Goal: Information Seeking & Learning: Compare options

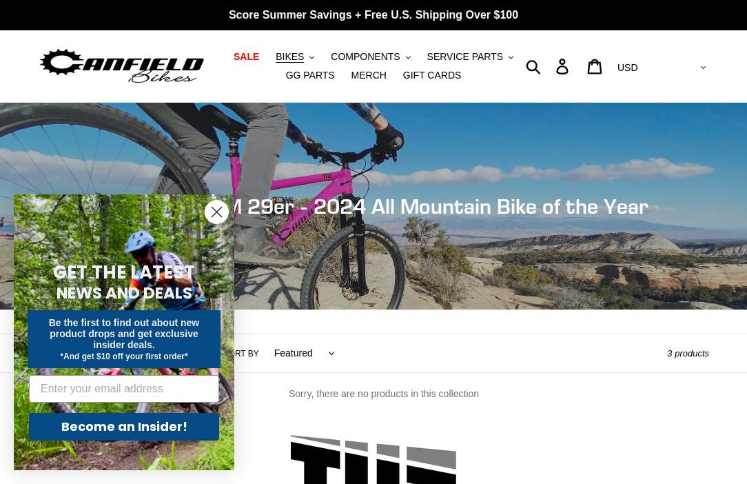
click at [210, 213] on circle "Close dialog" at bounding box center [216, 212] width 23 height 23
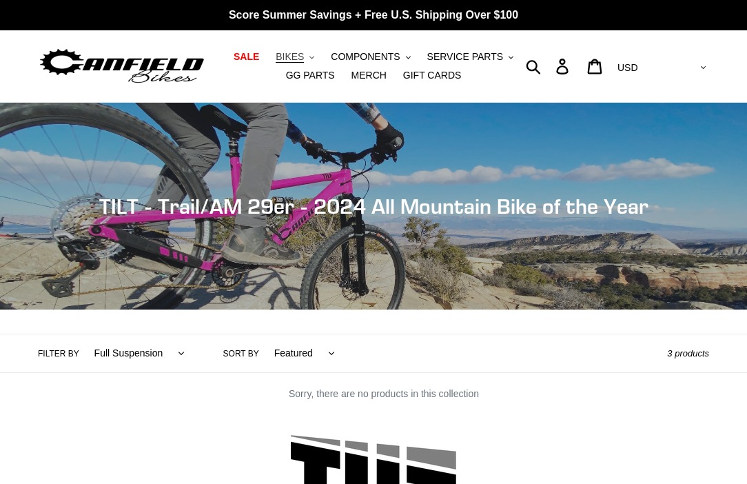
click at [312, 55] on icon ".cls-1{fill:#231f20}" at bounding box center [312, 57] width 5 height 5
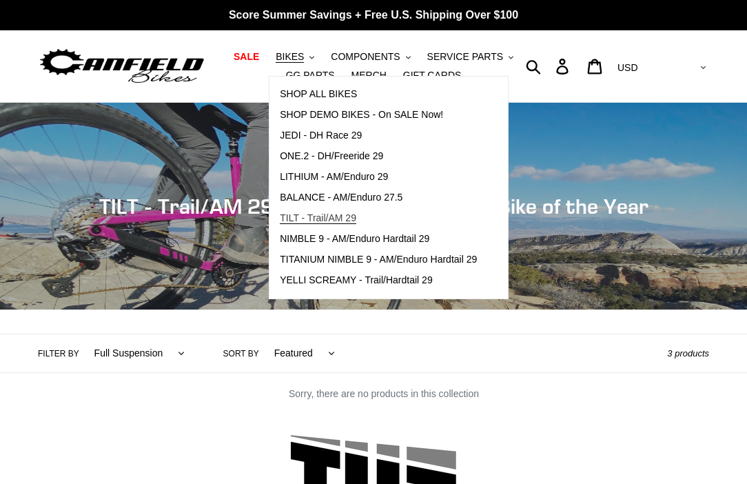
click at [307, 219] on span "TILT - Trail/AM 29" at bounding box center [318, 218] width 77 height 12
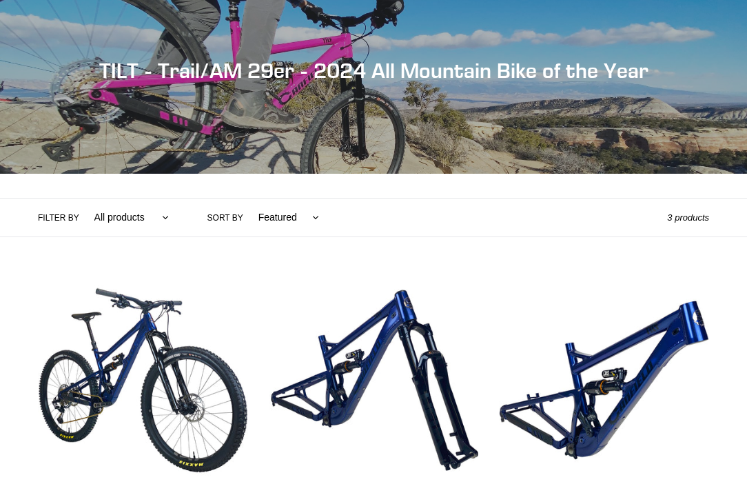
scroll to position [152, 0]
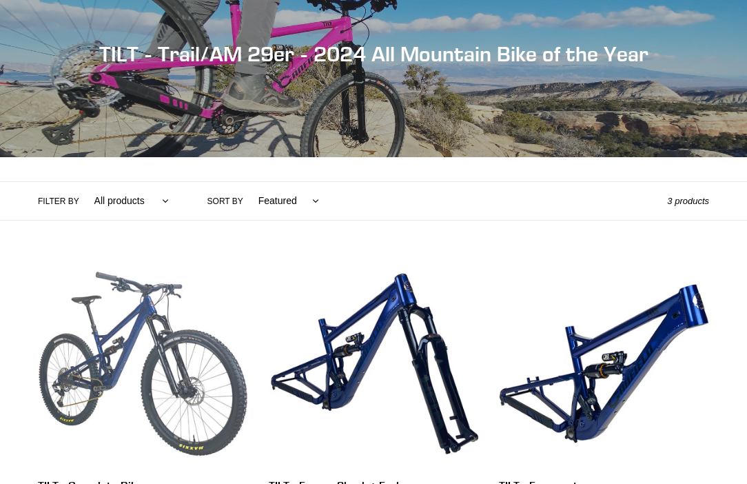
click at [166, 354] on link "TILT - Complete Bike" at bounding box center [143, 407] width 210 height 296
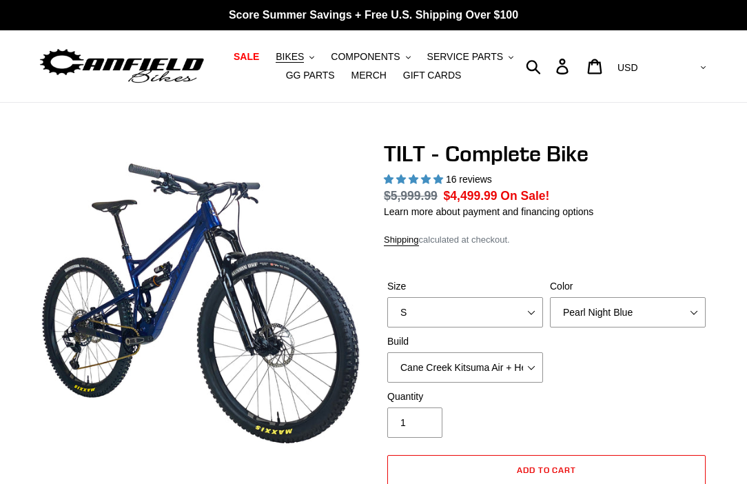
select select "highest-rating"
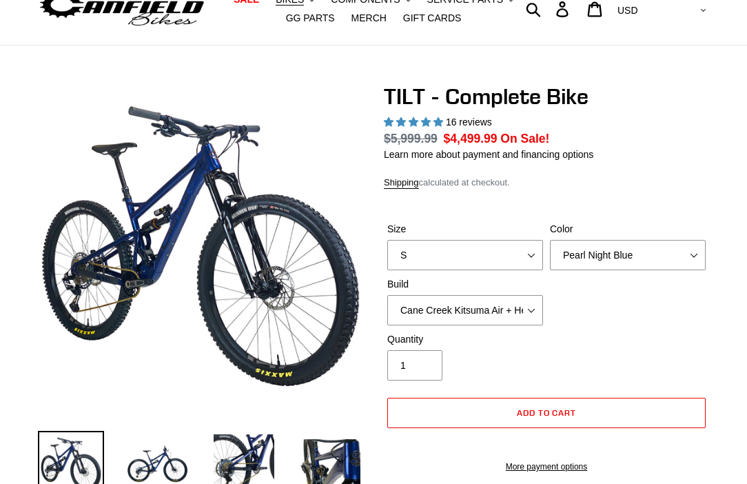
scroll to position [77, 0]
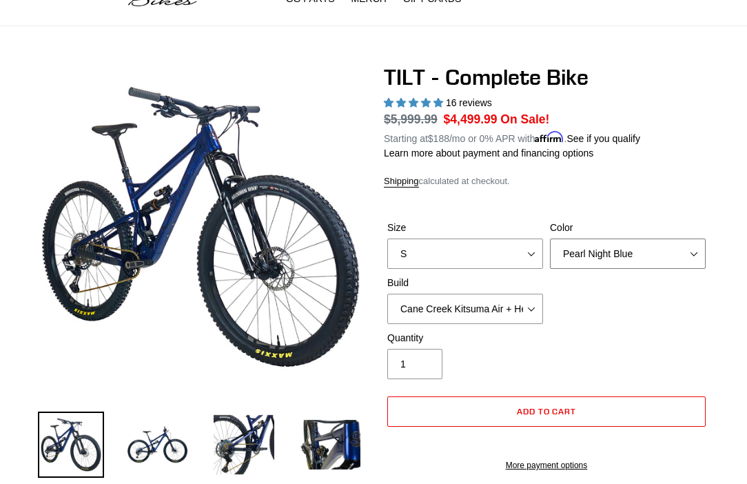
click at [615, 250] on select "Pearl Night Blue Stealth Silver Raw" at bounding box center [628, 254] width 156 height 30
click at [550, 239] on select "Pearl Night Blue Stealth Silver Raw" at bounding box center [628, 254] width 156 height 30
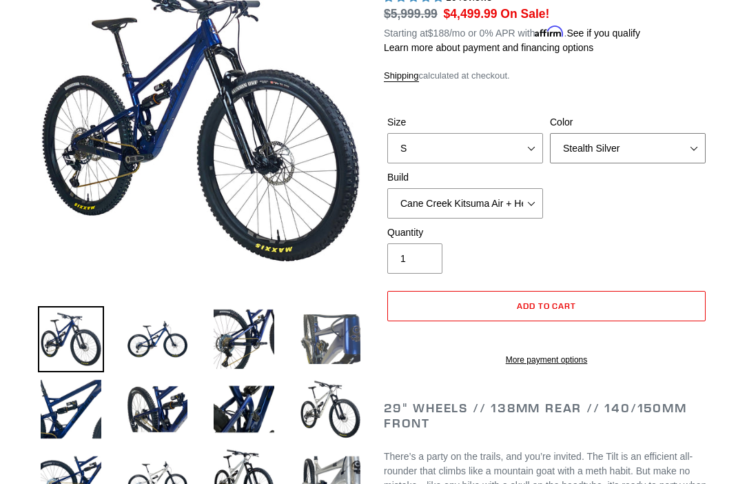
scroll to position [185, 0]
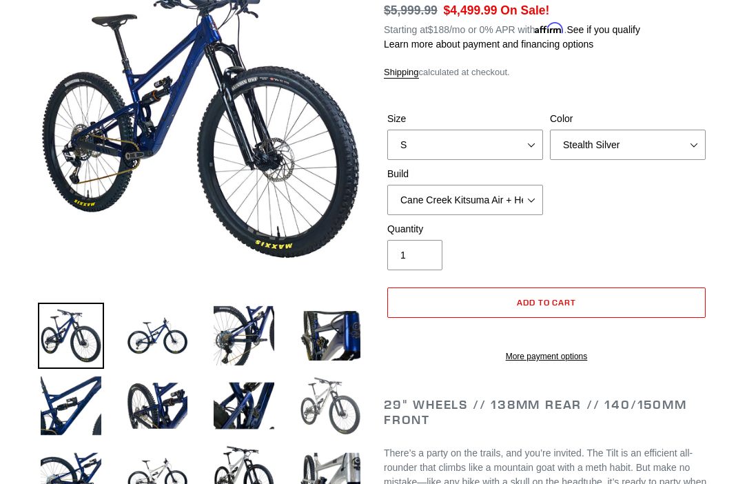
click at [314, 412] on img at bounding box center [331, 406] width 66 height 66
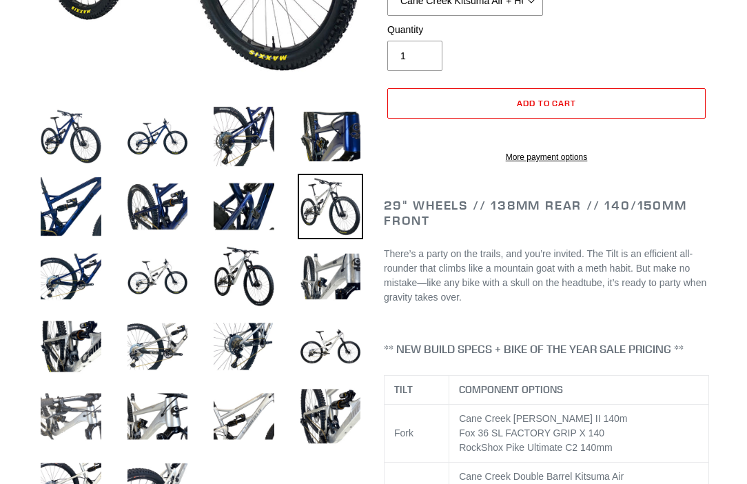
scroll to position [228, 0]
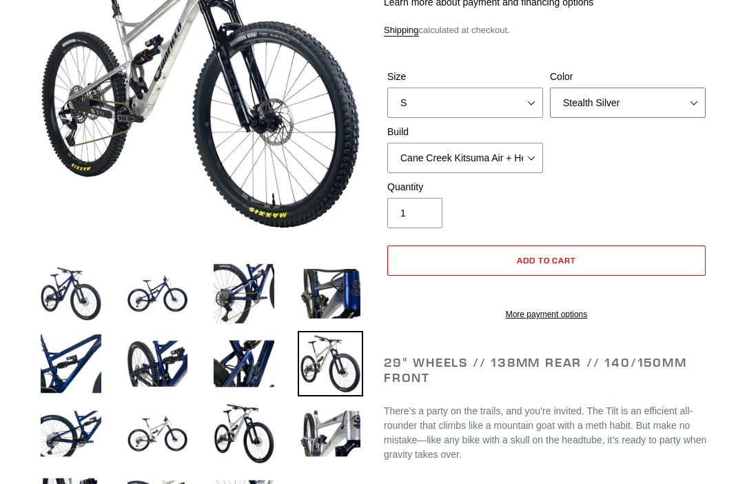
click at [627, 112] on select "Pearl Night Blue Stealth Silver Raw" at bounding box center [628, 103] width 156 height 30
select select "Raw"
click at [550, 88] on select "Pearl Night Blue Stealth Silver Raw" at bounding box center [628, 103] width 156 height 30
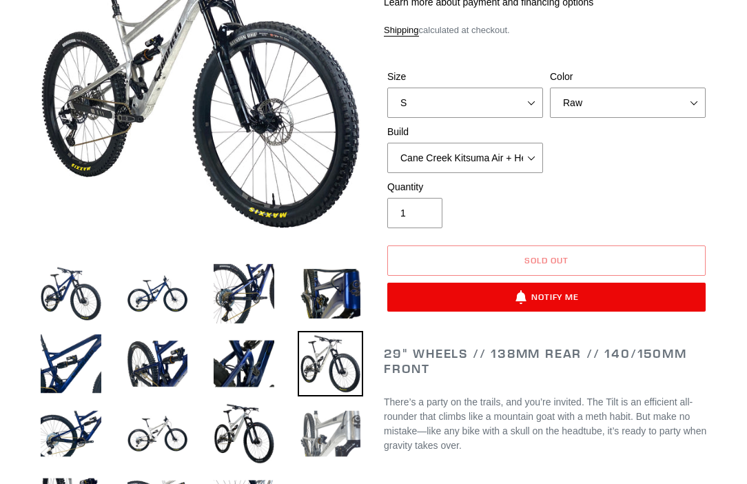
click at [339, 423] on img at bounding box center [331, 434] width 66 height 66
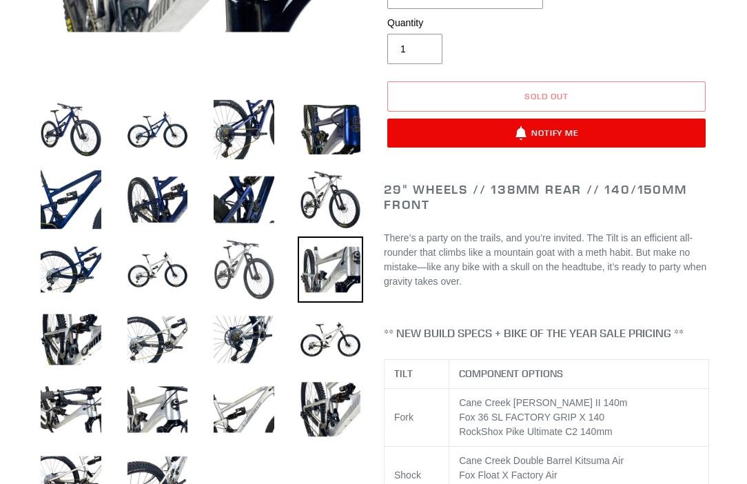
scroll to position [392, 0]
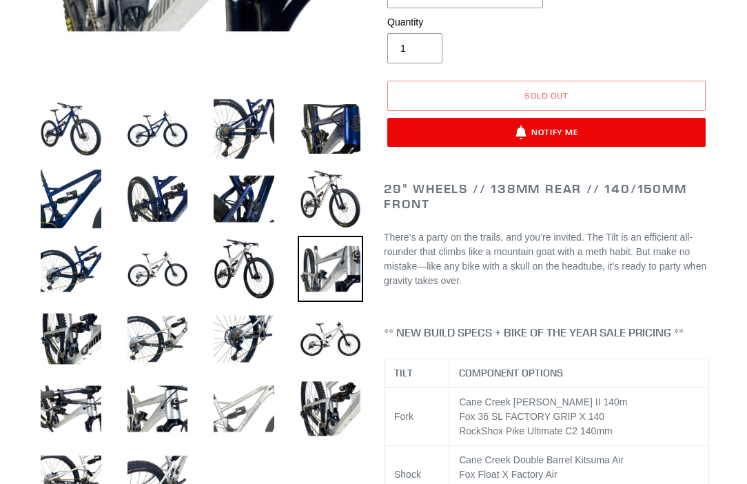
click at [232, 421] on img at bounding box center [244, 409] width 66 height 66
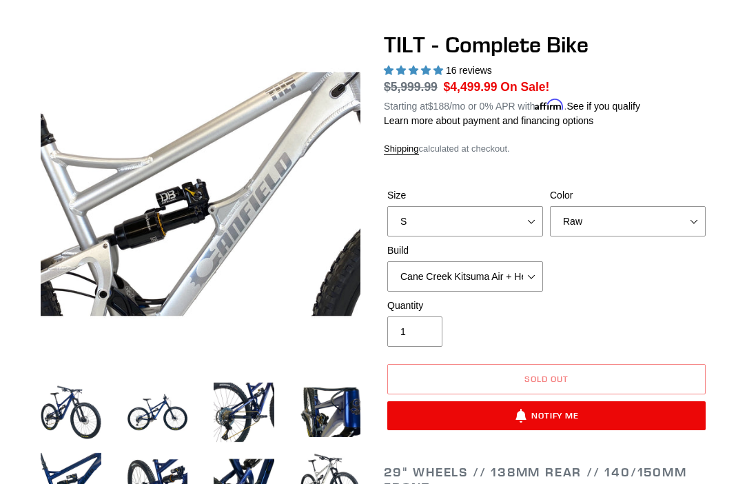
scroll to position [108, 0]
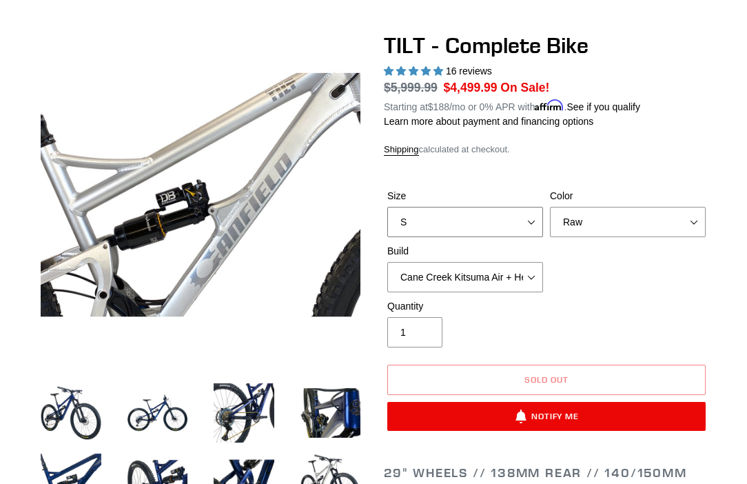
click at [494, 228] on select "S M L" at bounding box center [465, 222] width 156 height 30
select select "M"
click at [387, 207] on select "S M L" at bounding box center [465, 222] width 156 height 30
click at [525, 270] on select "Cane Creek Kitsuma Air + Helm MKII 140 + SRAM GX Cane Creek Kitsuma Air + Helm …" at bounding box center [465, 277] width 156 height 30
click at [387, 262] on select "Cane Creek Kitsuma Air + Helm MKII 140 + SRAM GX Cane Creek Kitsuma Air + Helm …" at bounding box center [465, 277] width 156 height 30
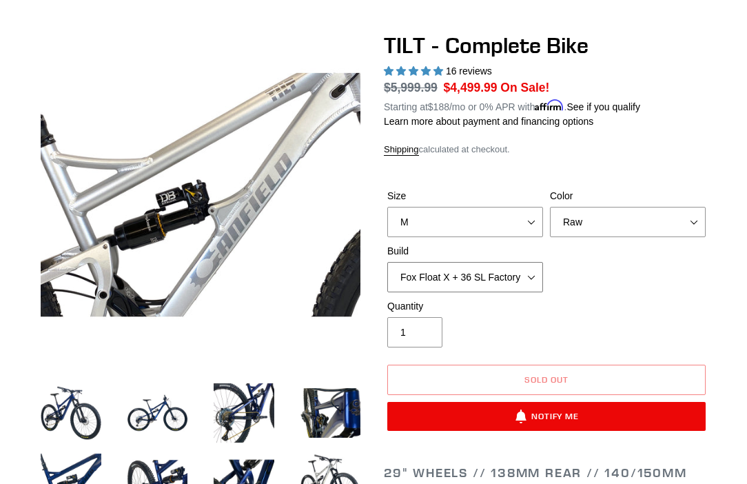
click at [497, 284] on select "Cane Creek Kitsuma Air + Helm MKII 140 + SRAM GX Cane Creek Kitsuma Air + Helm …" at bounding box center [465, 277] width 156 height 30
select select "RockShox SD ULT + Pike ULT 140 + Shimano XT"
click at [387, 262] on select "Cane Creek Kitsuma Air + Helm MKII 140 + SRAM GX Cane Creek Kitsuma Air + Helm …" at bounding box center [465, 277] width 156 height 30
click at [486, 284] on select "Cane Creek Kitsuma Air + Helm MKII 140 + SRAM GX Cane Creek Kitsuma Air + Helm …" at bounding box center [465, 277] width 156 height 30
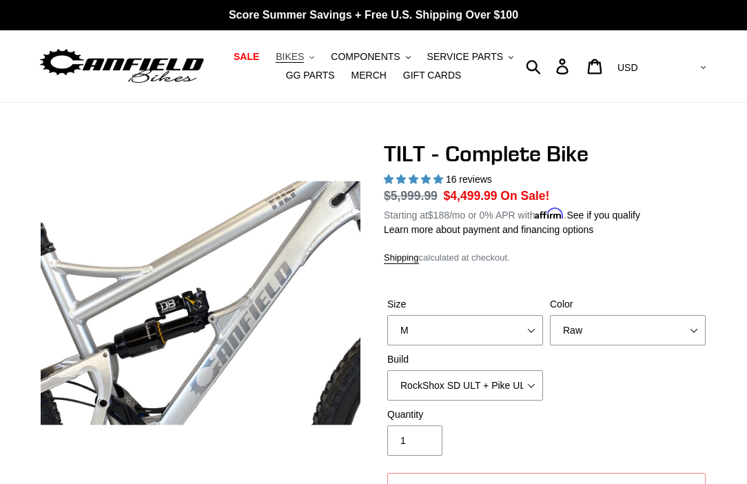
click at [308, 61] on button "BIKES .cls-1{fill:#231f20}" at bounding box center [295, 57] width 52 height 19
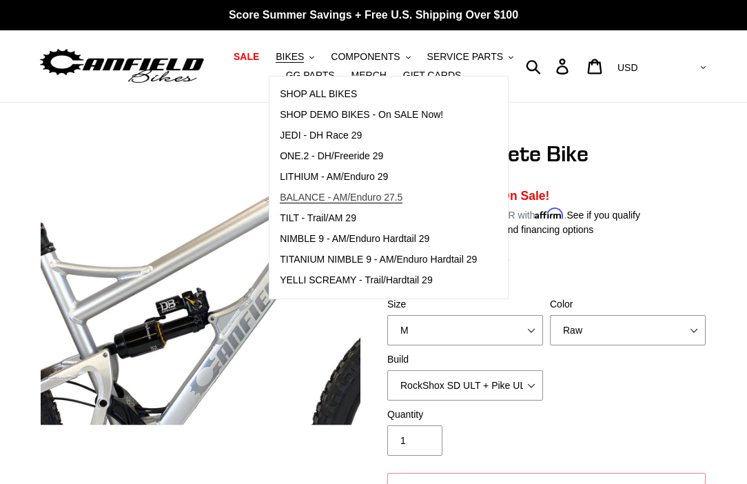
click at [329, 194] on span "BALANCE - AM/Enduro 27.5" at bounding box center [341, 198] width 123 height 12
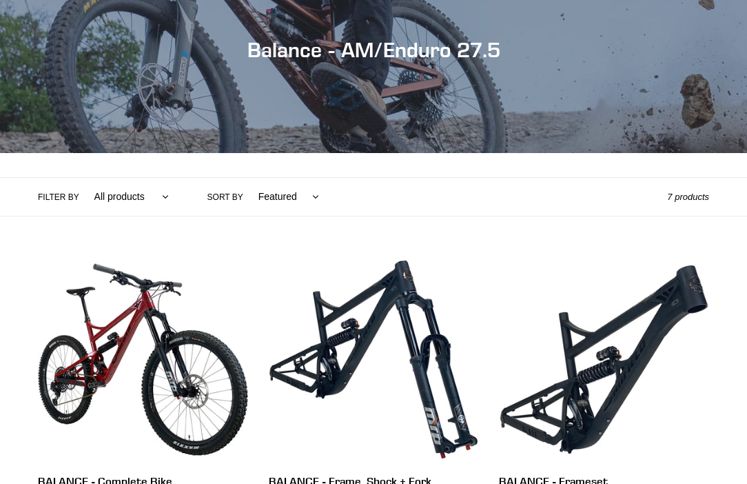
scroll to position [157, 0]
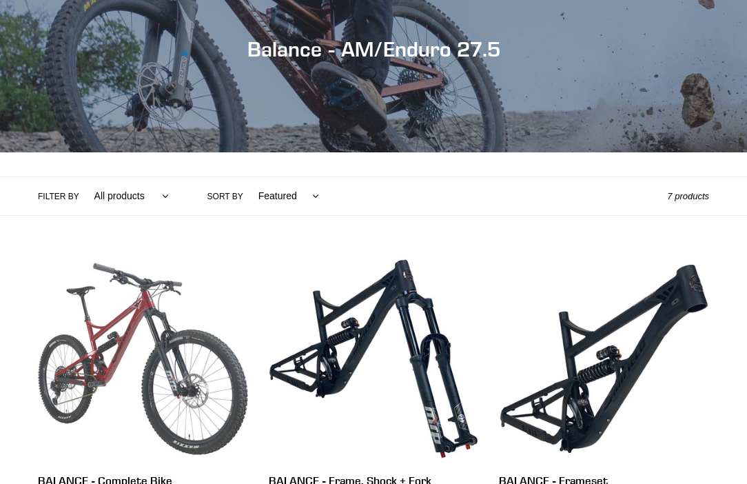
click at [176, 394] on link "BALANCE - Complete Bike" at bounding box center [143, 402] width 210 height 296
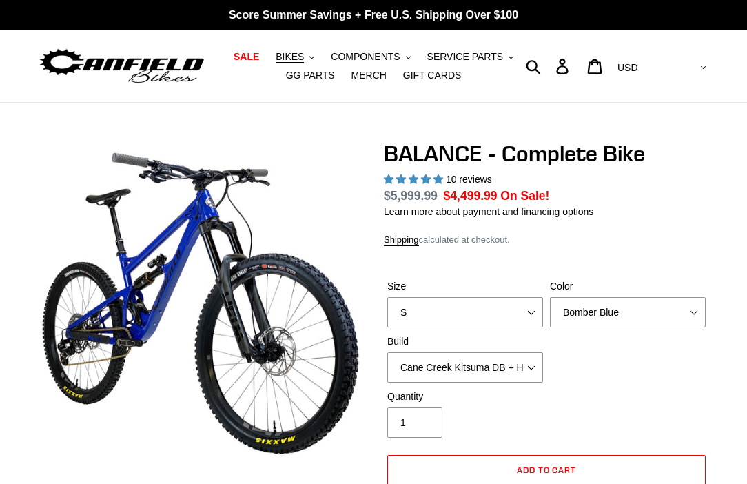
select select "highest-rating"
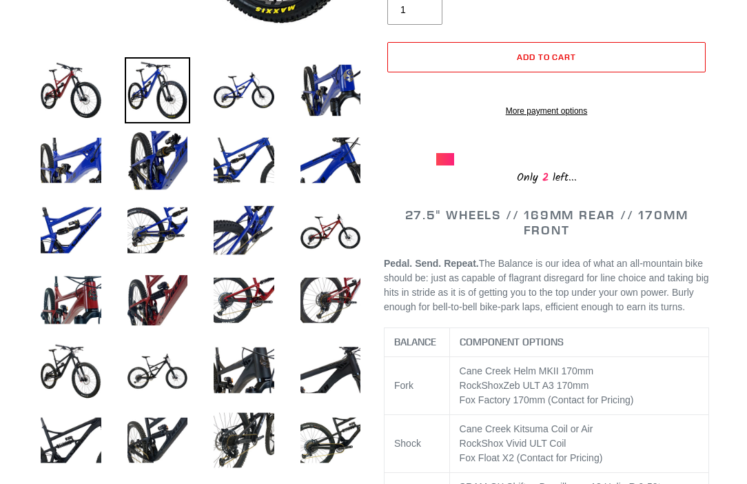
scroll to position [437, 0]
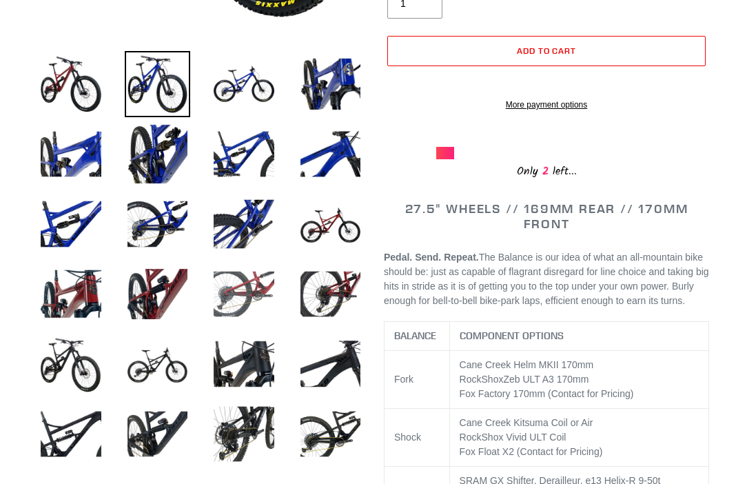
click at [248, 288] on img at bounding box center [244, 294] width 66 height 66
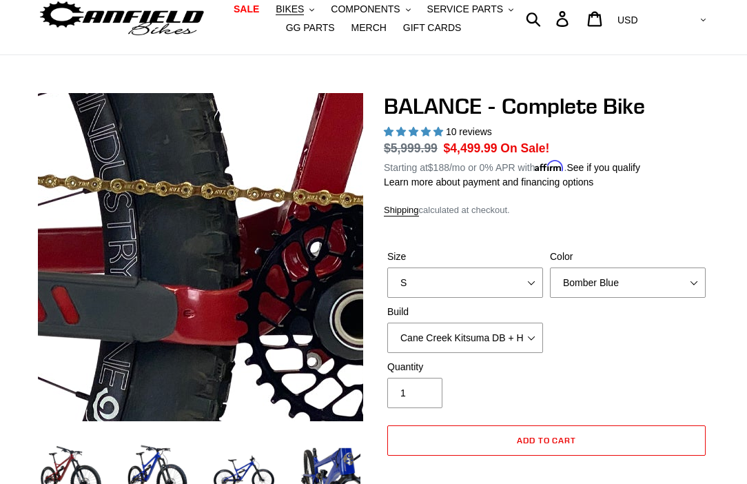
scroll to position [9, 0]
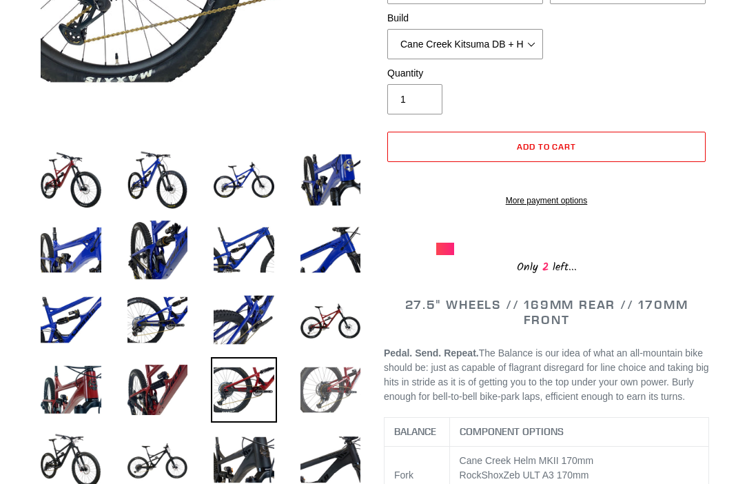
click at [319, 409] on img at bounding box center [331, 390] width 66 height 66
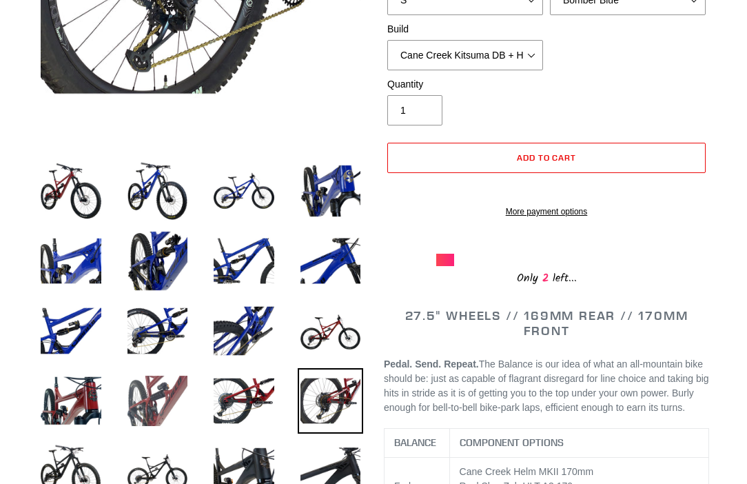
click at [173, 404] on img at bounding box center [158, 401] width 66 height 66
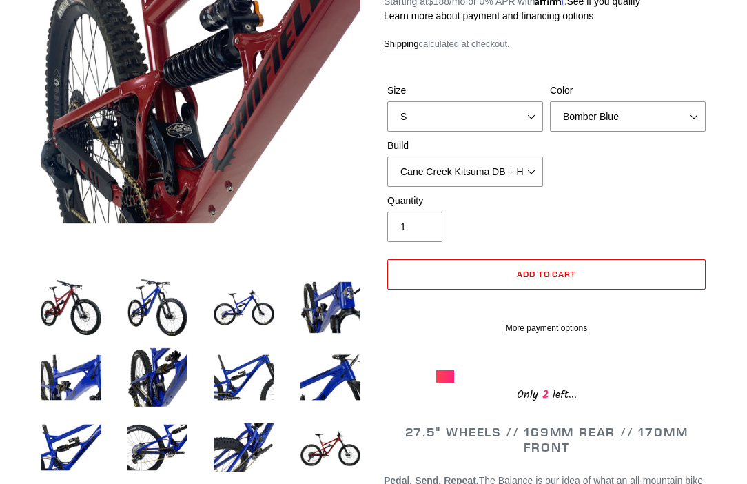
scroll to position [0, 0]
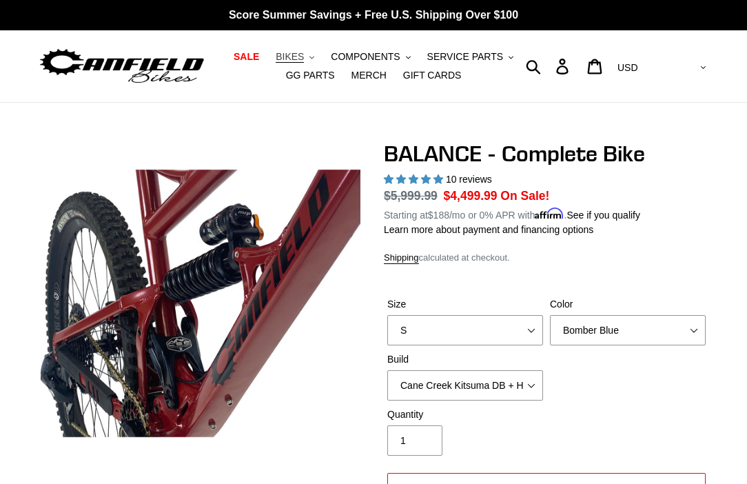
click at [299, 57] on span "BIKES" at bounding box center [290, 57] width 28 height 12
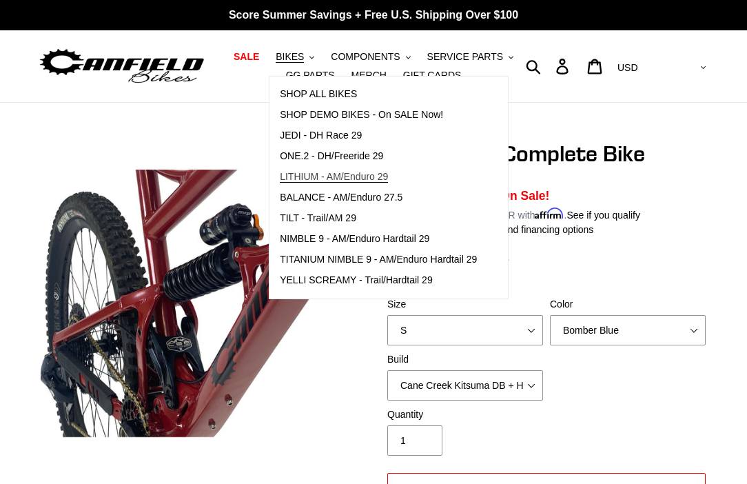
click at [325, 174] on span "LITHIUM - AM/Enduro 29" at bounding box center [334, 177] width 108 height 12
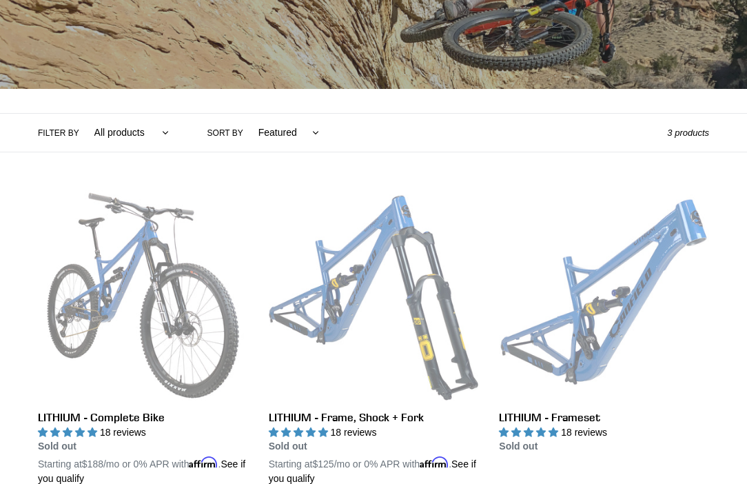
scroll to position [255, 0]
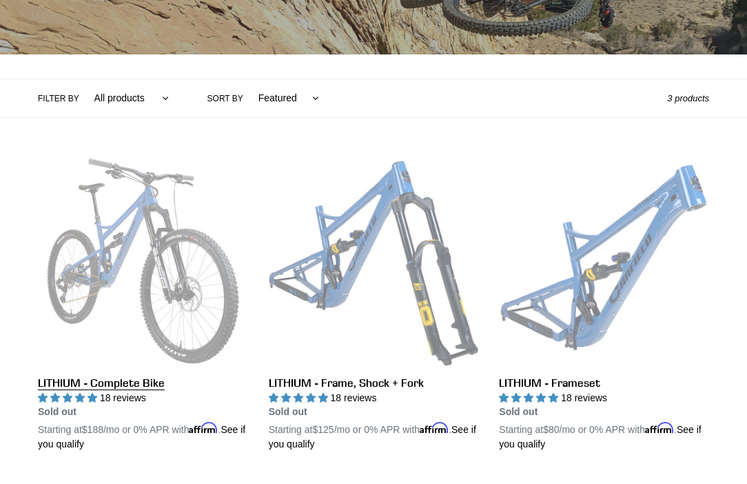
click at [205, 300] on link "LITHIUM - Complete Bike" at bounding box center [143, 304] width 210 height 296
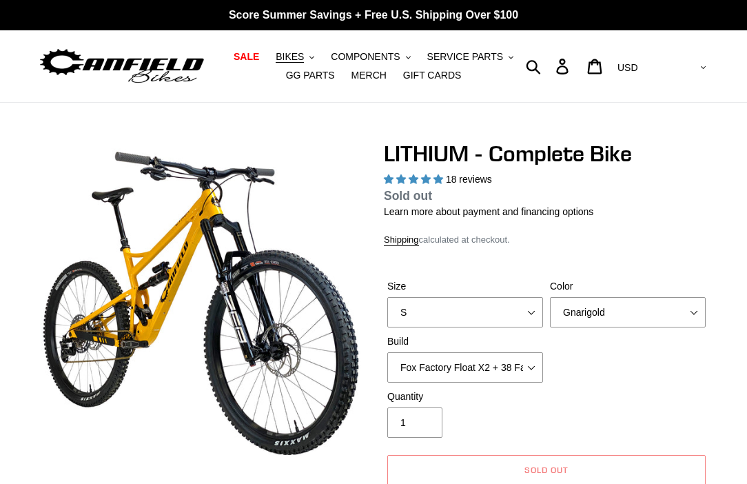
select select "highest-rating"
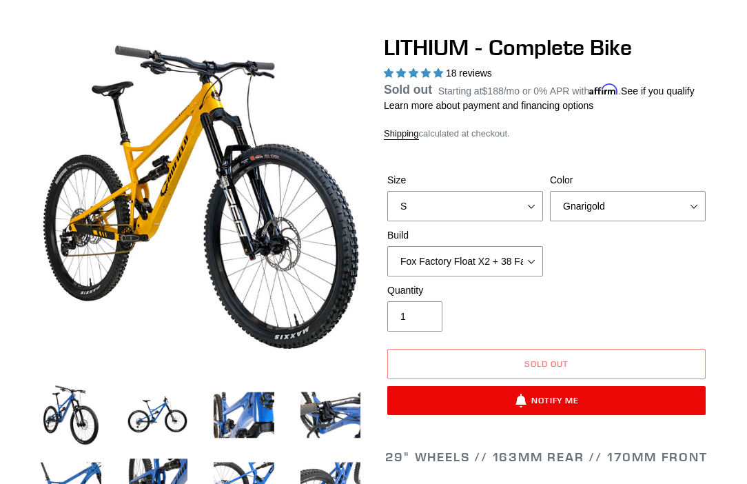
scroll to position [109, 0]
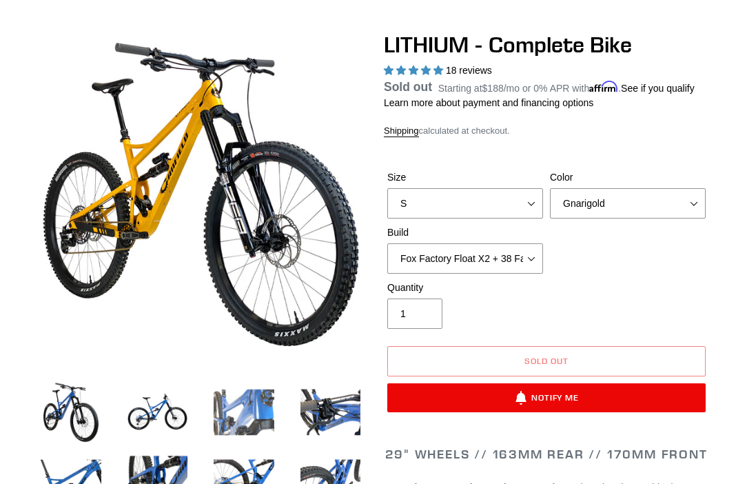
click at [263, 415] on img at bounding box center [244, 412] width 66 height 66
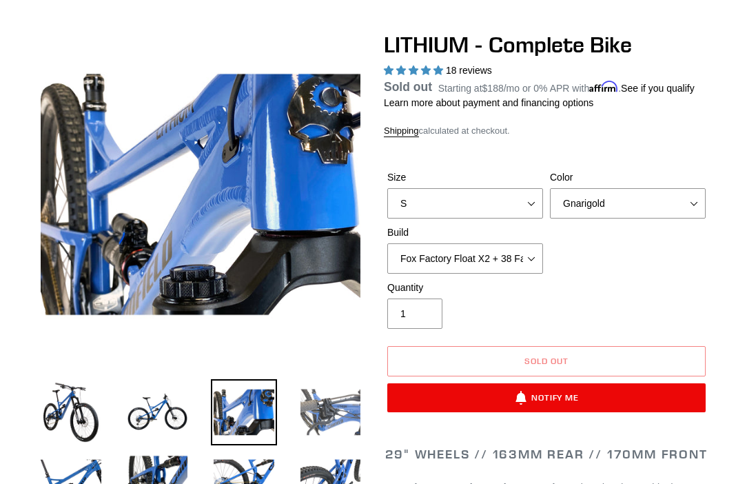
click at [313, 419] on img at bounding box center [331, 412] width 66 height 66
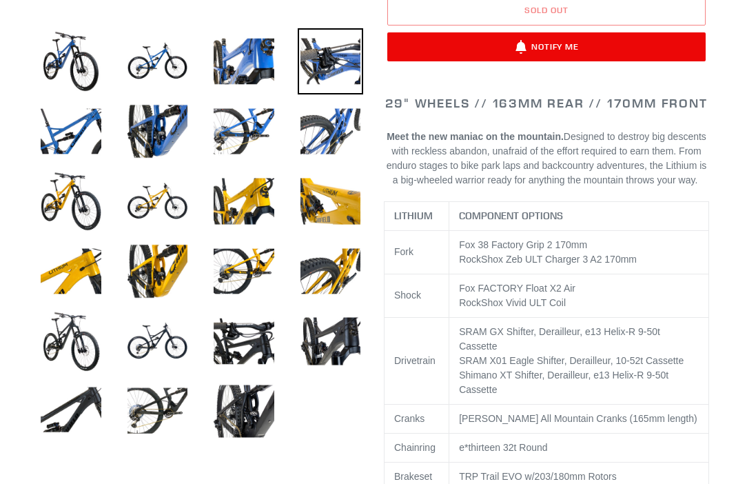
scroll to position [472, 0]
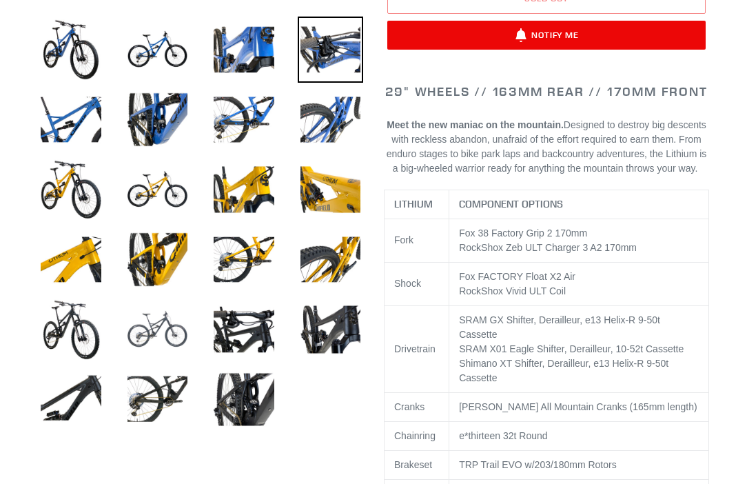
click at [154, 316] on img at bounding box center [158, 329] width 66 height 66
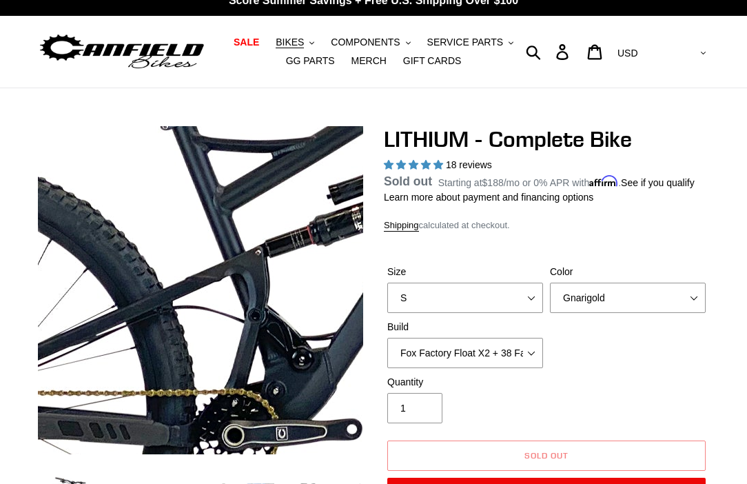
scroll to position [0, 0]
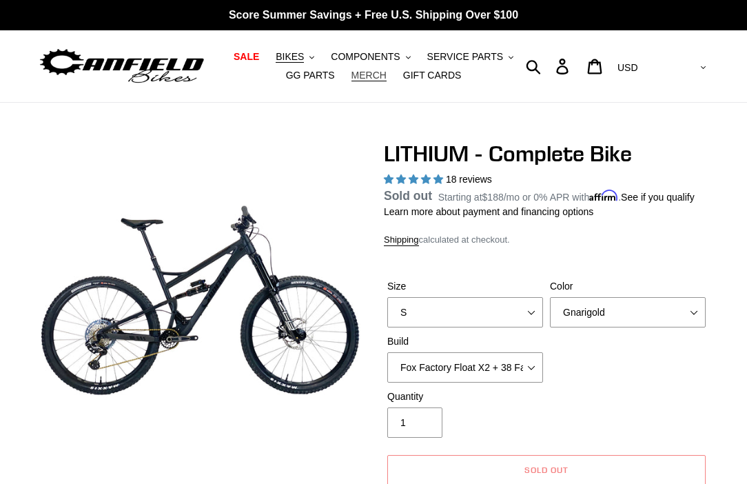
click at [372, 77] on span "MERCH" at bounding box center [369, 76] width 35 height 12
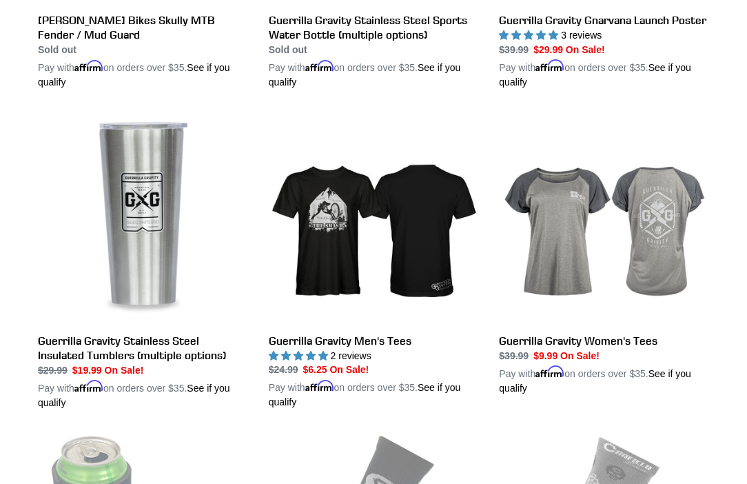
scroll to position [2278, 0]
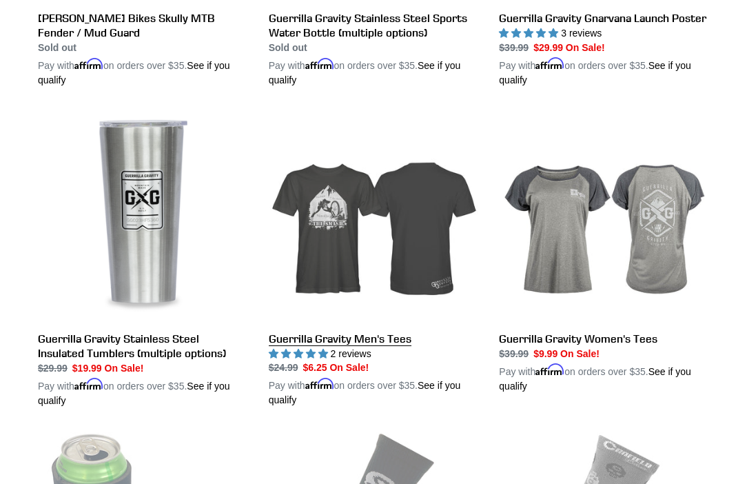
click at [359, 302] on link "Guerrilla Gravity Men's Tees" at bounding box center [374, 260] width 210 height 296
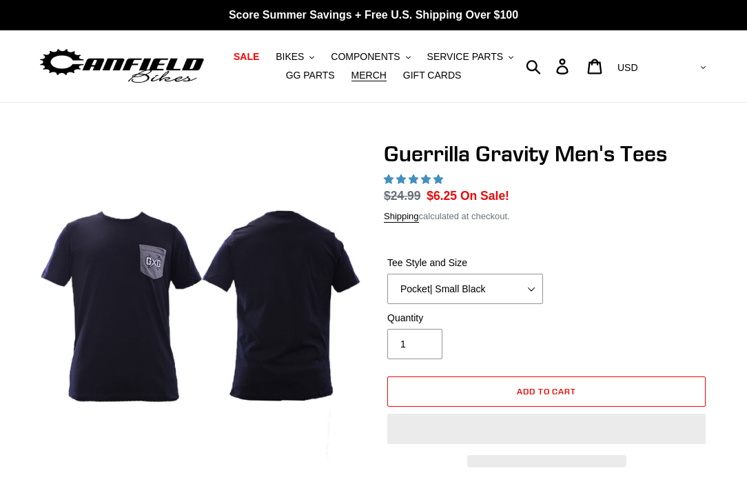
select select "highest-rating"
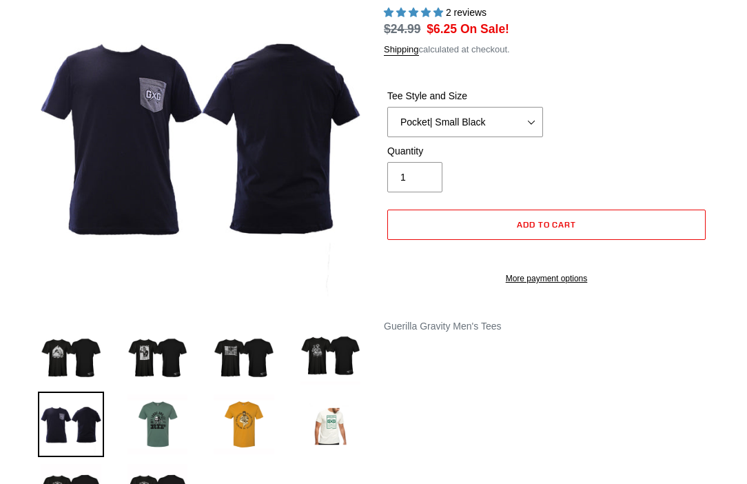
scroll to position [168, 0]
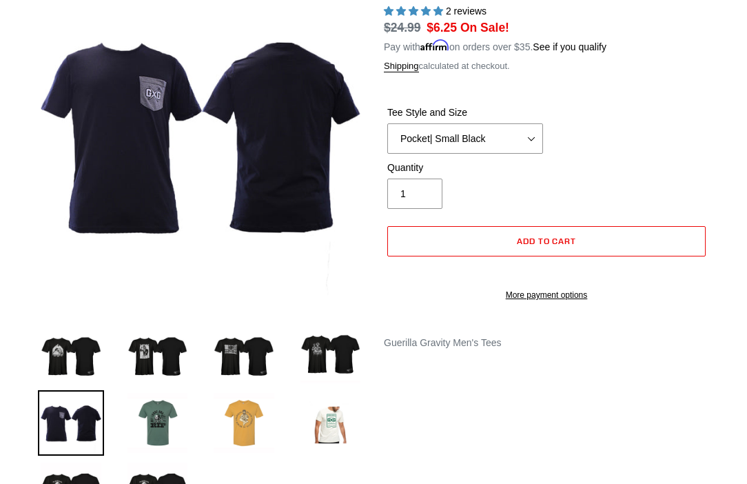
click at [251, 423] on img at bounding box center [244, 423] width 66 height 66
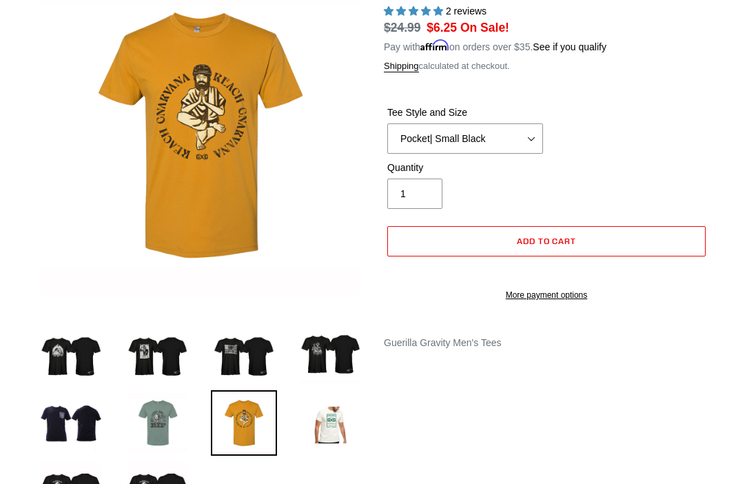
click at [165, 427] on img at bounding box center [158, 423] width 66 height 66
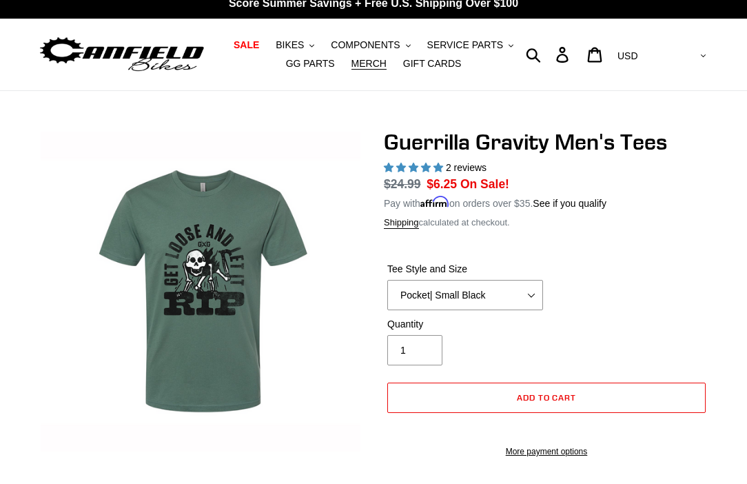
scroll to position [0, 0]
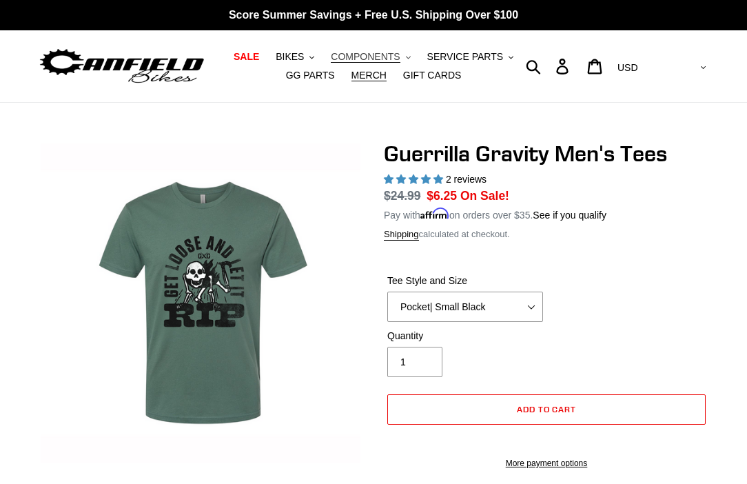
click at [393, 58] on span "COMPONENTS" at bounding box center [365, 57] width 69 height 12
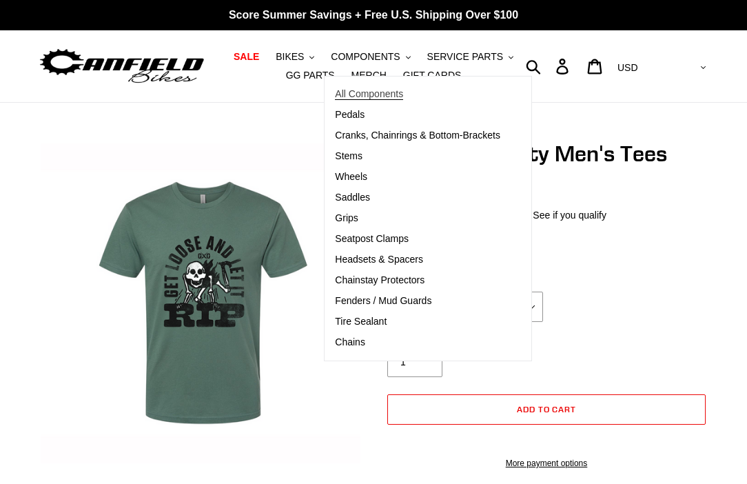
click at [379, 97] on span "All Components" at bounding box center [369, 94] width 68 height 12
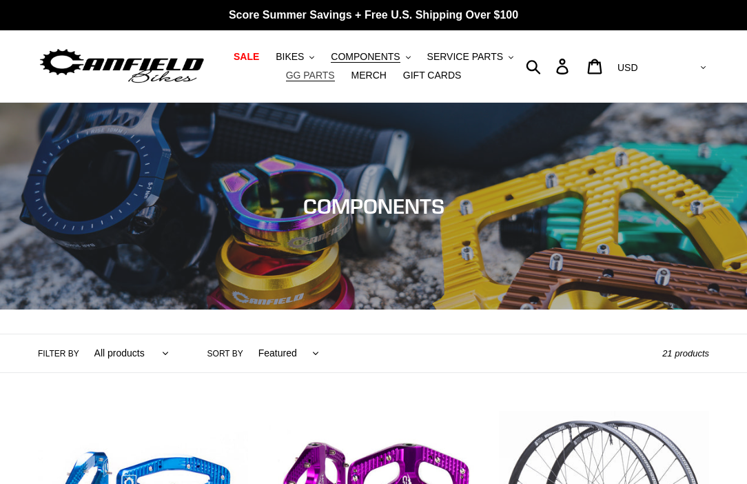
click at [302, 76] on span "GG PARTS" at bounding box center [310, 76] width 49 height 12
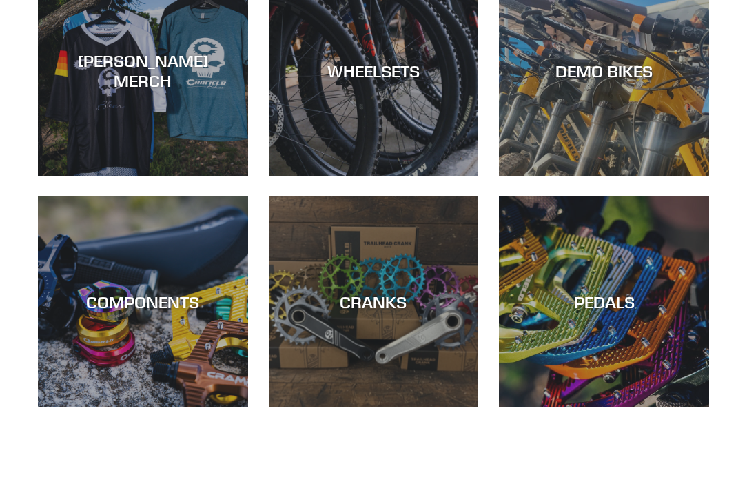
scroll to position [1978, 0]
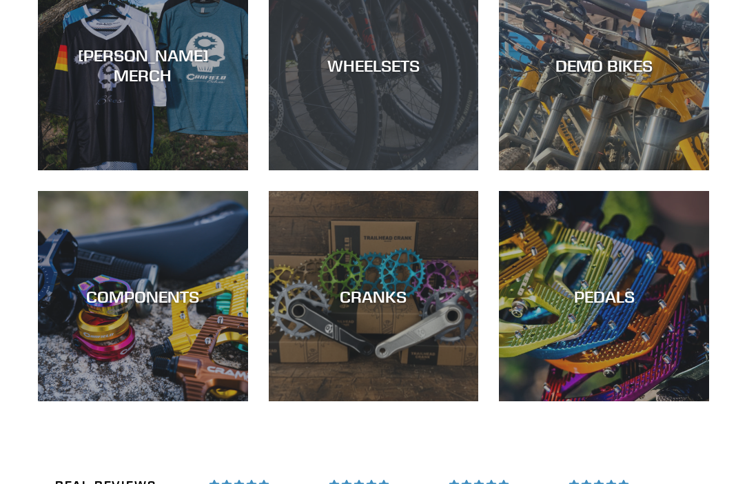
click at [351, 170] on div "WHEELSETS" at bounding box center [374, 170] width 210 height 0
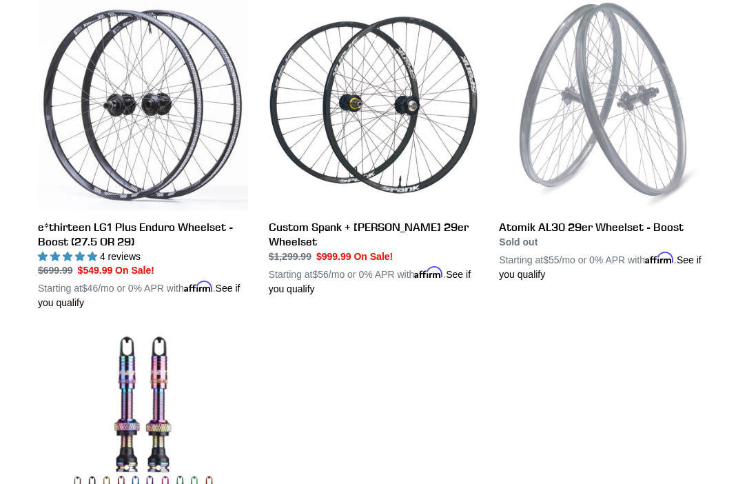
scroll to position [419, 0]
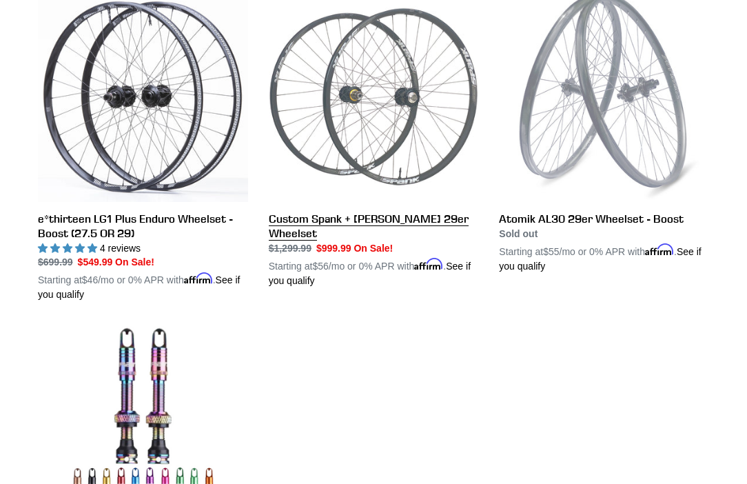
click at [316, 223] on link "Custom Spank + Hadley DH 29er Wheelset" at bounding box center [374, 140] width 210 height 296
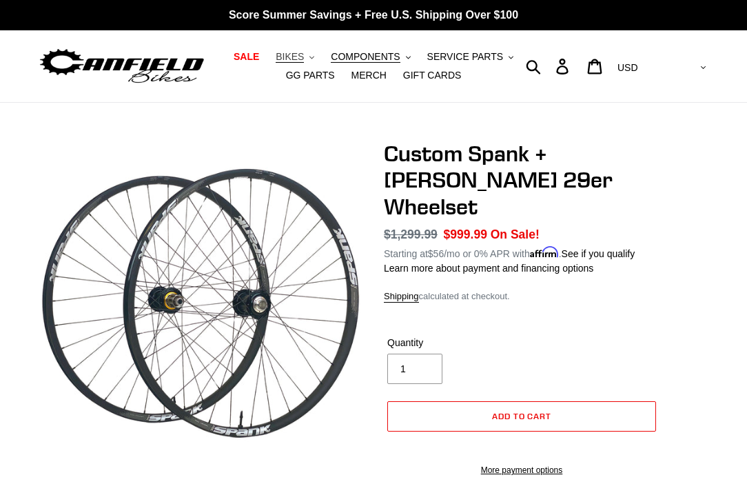
click at [299, 52] on span "BIKES" at bounding box center [290, 57] width 28 height 12
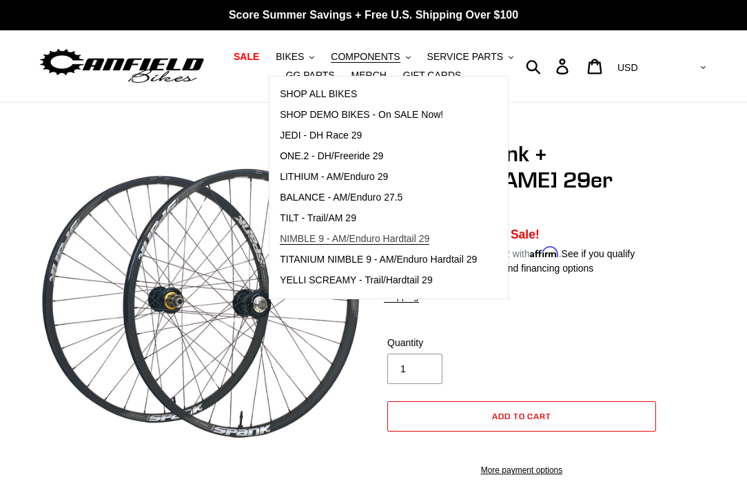
click at [332, 239] on span "NIMBLE 9 - AM/Enduro Hardtail 29" at bounding box center [355, 239] width 150 height 12
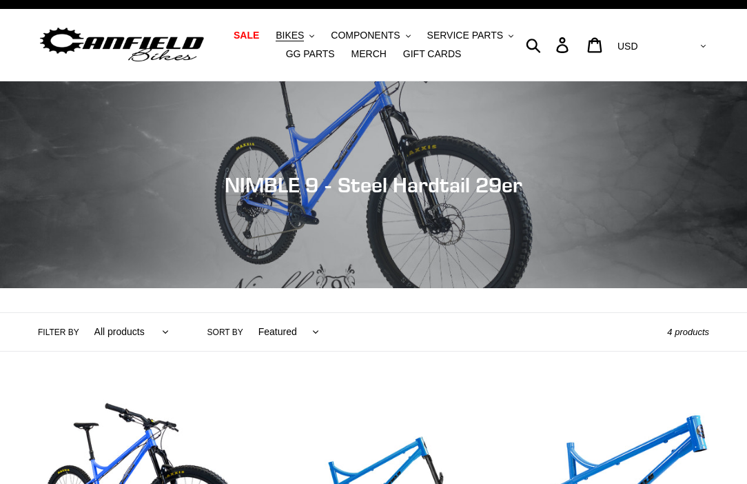
scroll to position [124, 0]
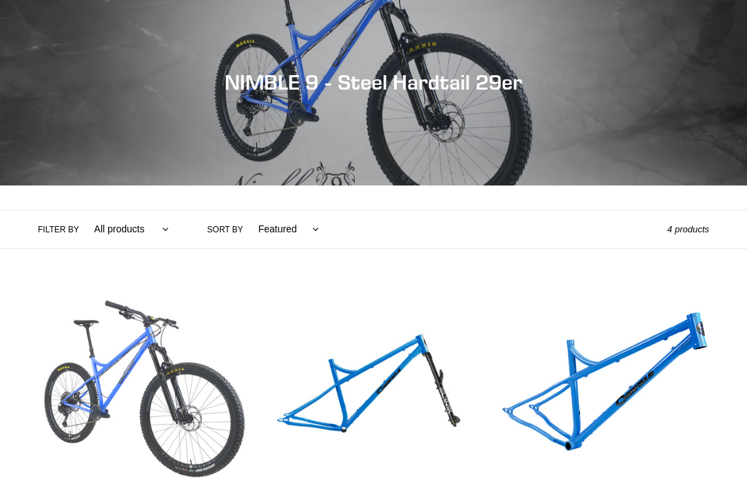
click at [217, 379] on link "NIMBLE 9 - Complete Bike" at bounding box center [143, 435] width 210 height 296
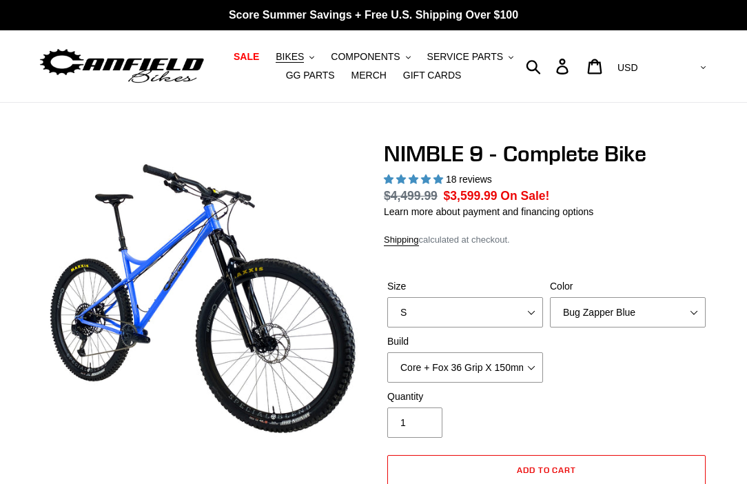
select select "highest-rating"
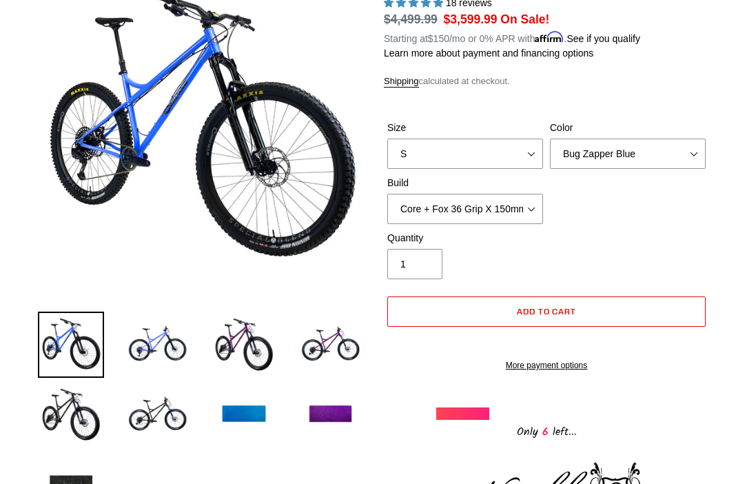
scroll to position [179, 0]
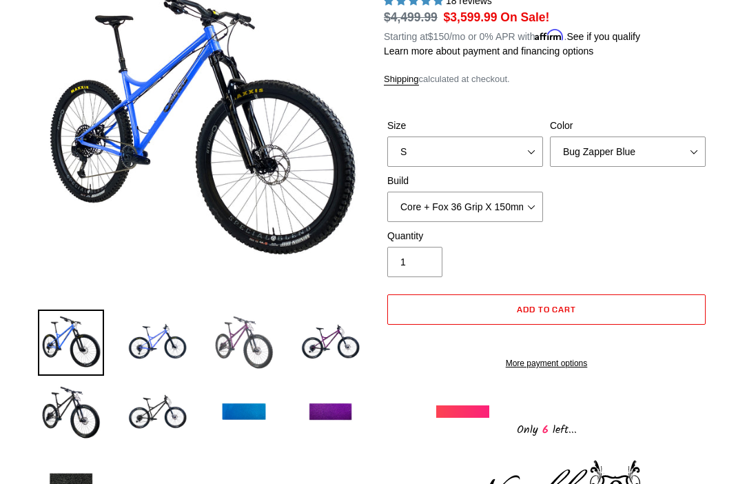
click at [254, 334] on img at bounding box center [244, 343] width 66 height 66
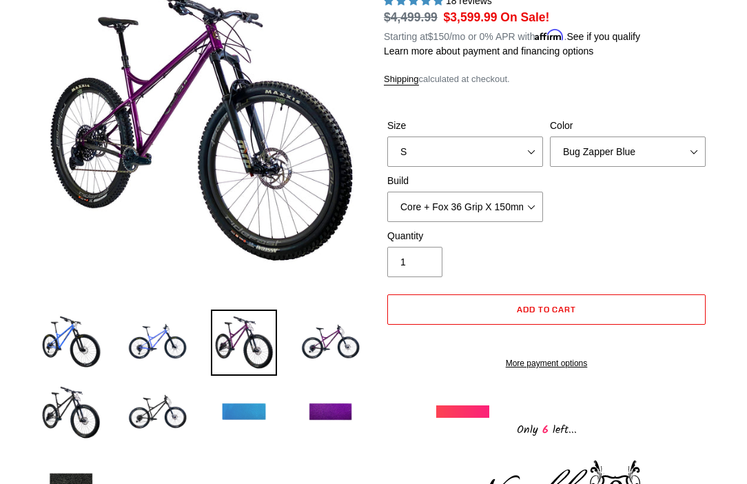
click at [253, 407] on img at bounding box center [244, 413] width 66 height 66
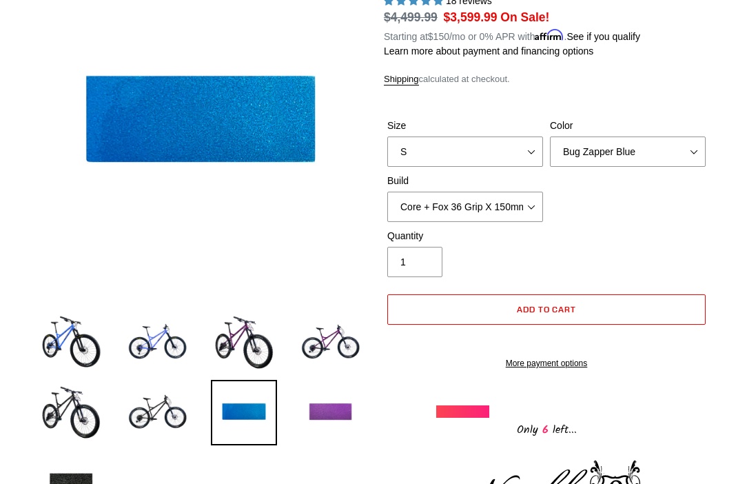
click at [318, 410] on img at bounding box center [331, 413] width 66 height 66
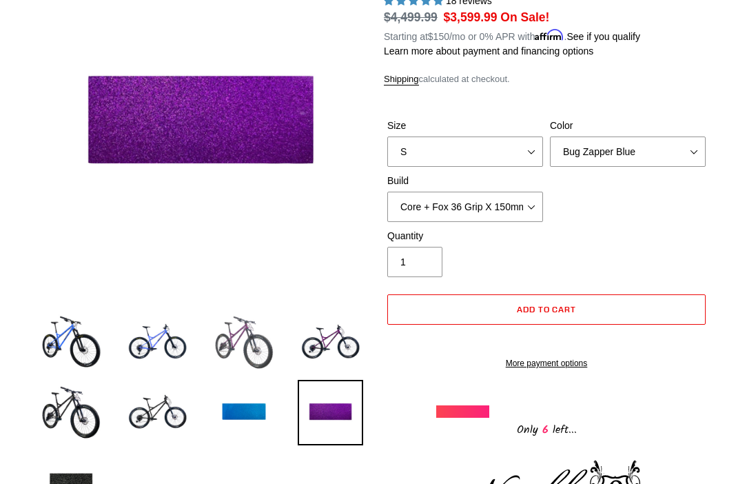
click at [257, 350] on img at bounding box center [244, 343] width 66 height 66
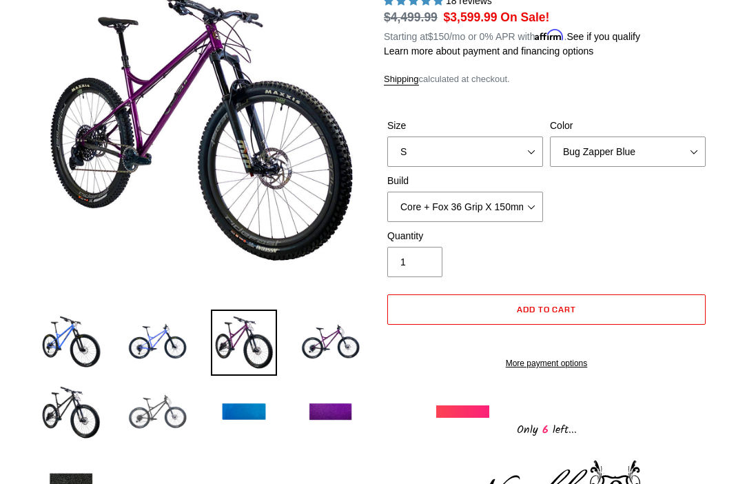
click at [157, 429] on img at bounding box center [158, 413] width 66 height 66
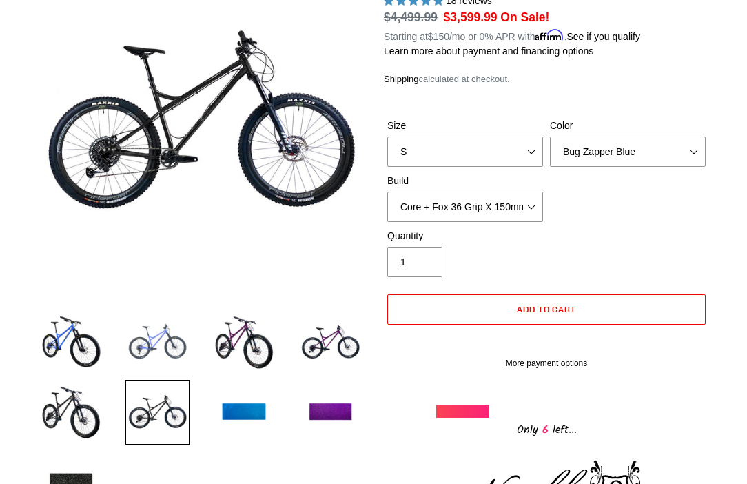
click at [143, 359] on img at bounding box center [158, 343] width 66 height 66
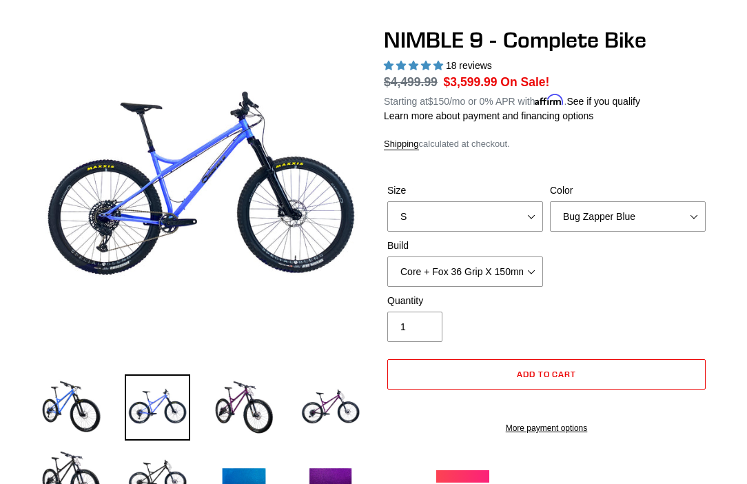
scroll to position [0, 0]
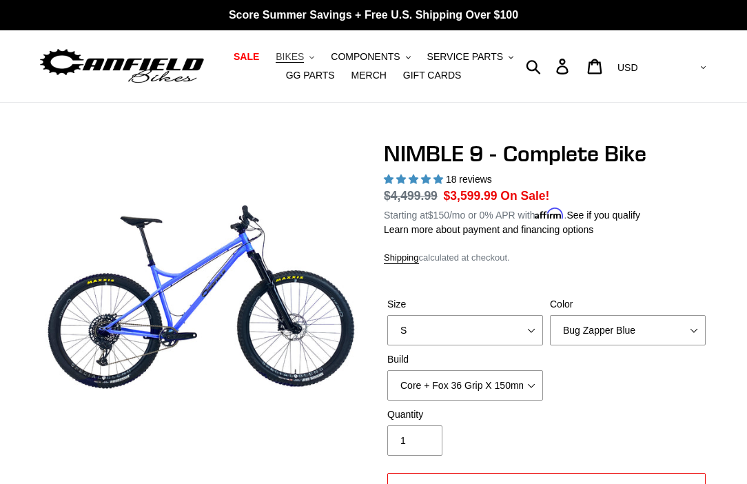
click at [304, 51] on span "BIKES" at bounding box center [290, 57] width 28 height 12
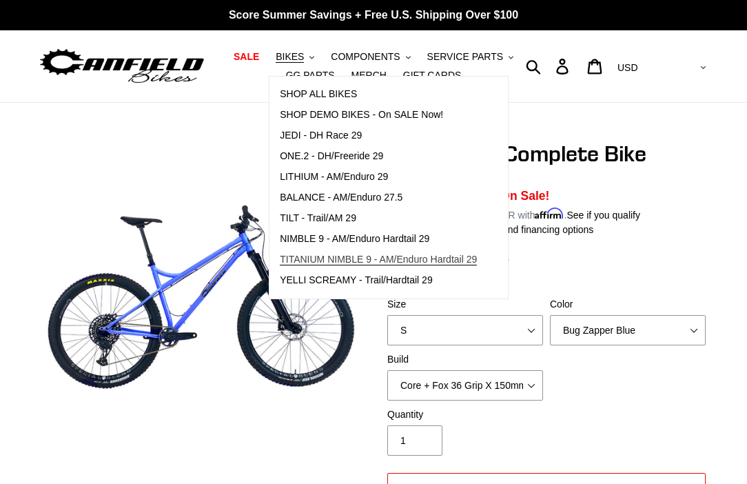
click at [318, 255] on span "TITANIUM NIMBLE 9 - AM/Enduro Hardtail 29" at bounding box center [378, 260] width 197 height 12
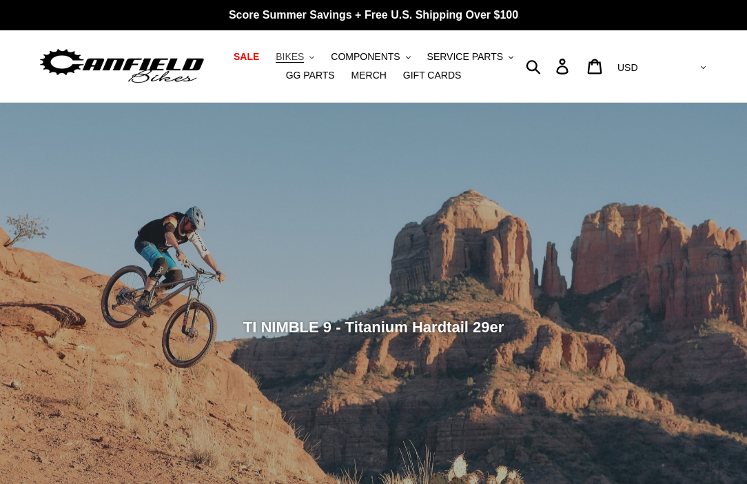
click at [303, 53] on span "BIKES" at bounding box center [290, 57] width 28 height 12
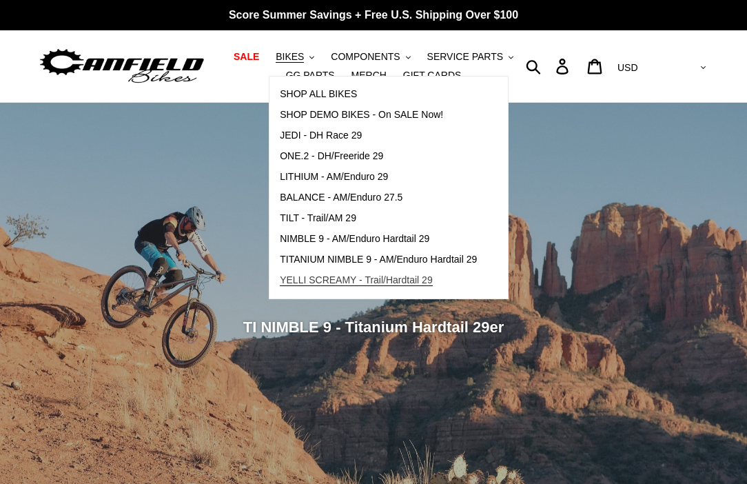
click at [343, 274] on span "YELLI SCREAMY - Trail/Hardtail 29" at bounding box center [356, 280] width 153 height 12
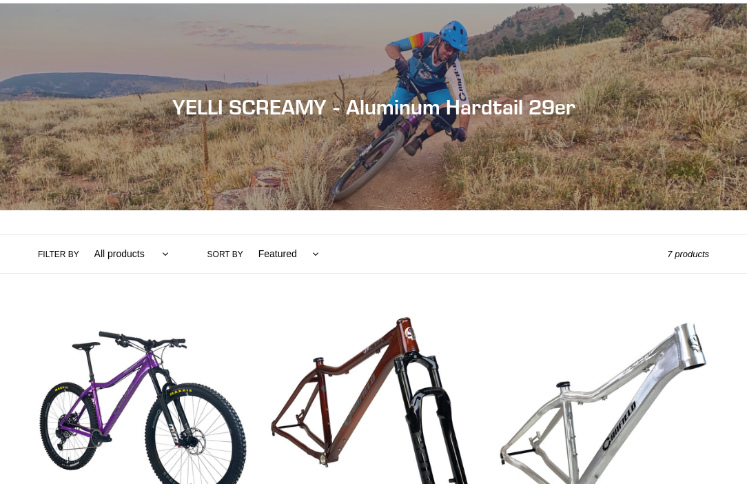
scroll to position [163, 0]
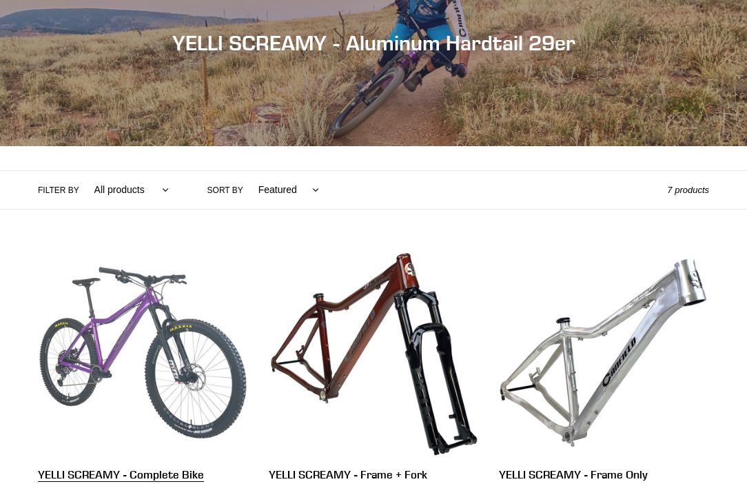
click at [214, 354] on link "YELLI SCREAMY - Complete Bike" at bounding box center [143, 396] width 210 height 296
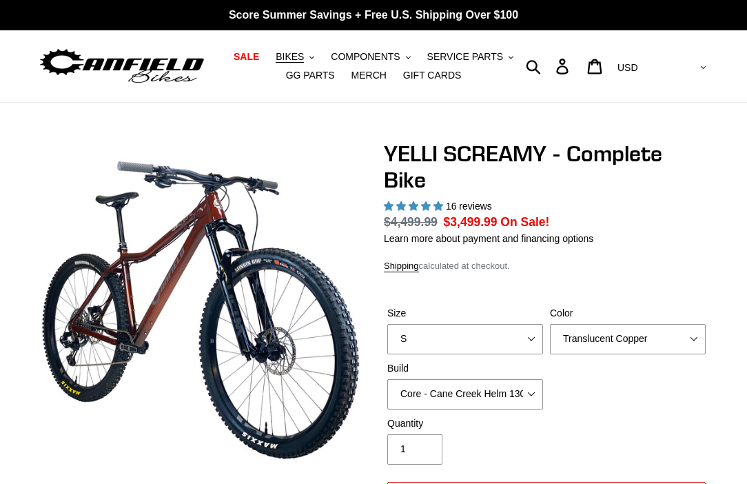
select select "highest-rating"
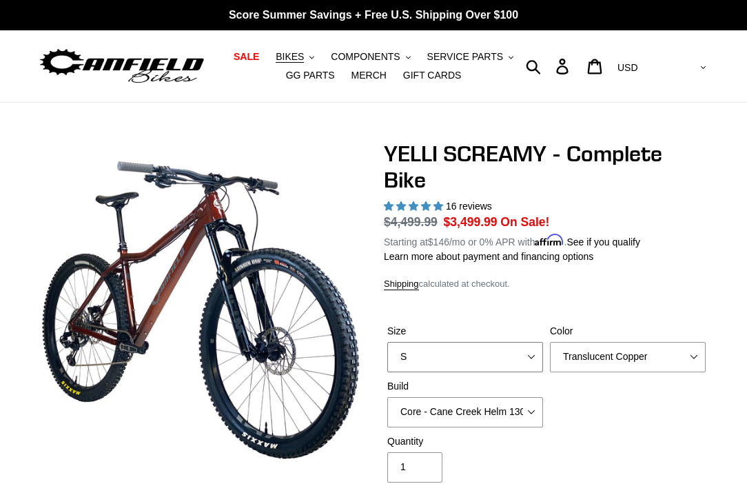
click at [465, 351] on select "S M L XL" at bounding box center [465, 357] width 156 height 30
click at [387, 342] on select "S M L XL" at bounding box center [465, 357] width 156 height 30
click at [541, 71] on icon "button" at bounding box center [533, 67] width 15 height 16
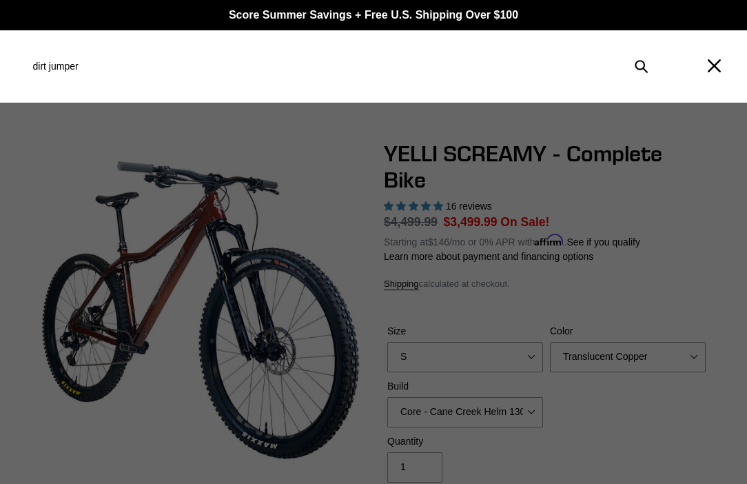
type input "dirt jumper"
click at [627, 51] on button "Submit" at bounding box center [642, 66] width 30 height 30
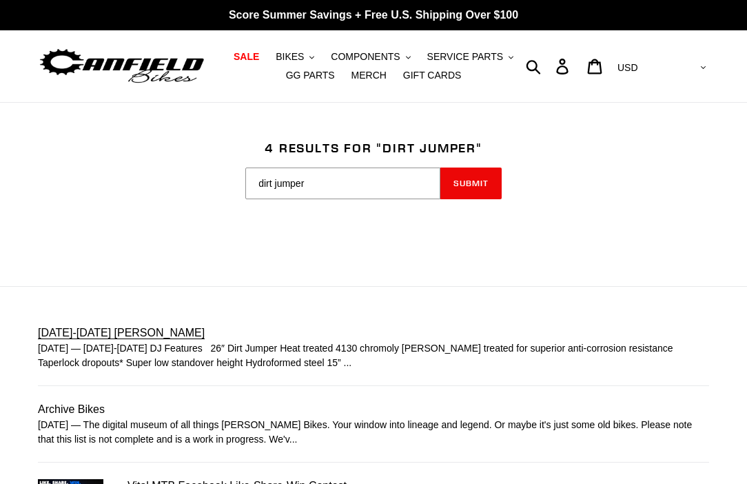
click at [147, 336] on link "[DATE]-[DATE] [PERSON_NAME]" at bounding box center [374, 348] width 672 height 46
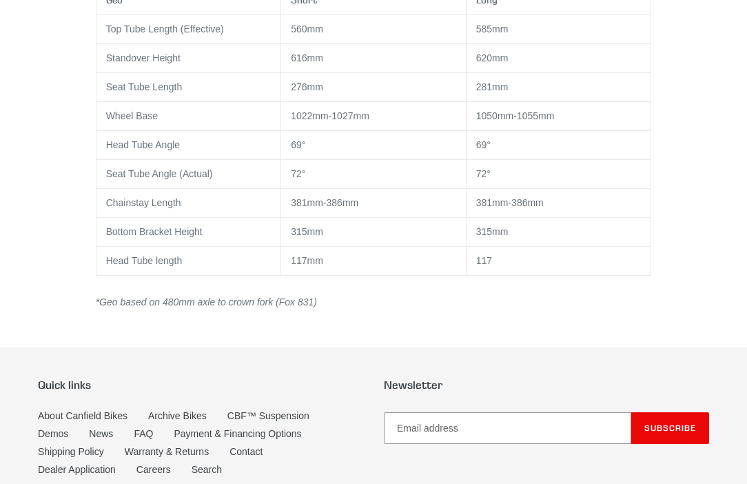
scroll to position [811, 0]
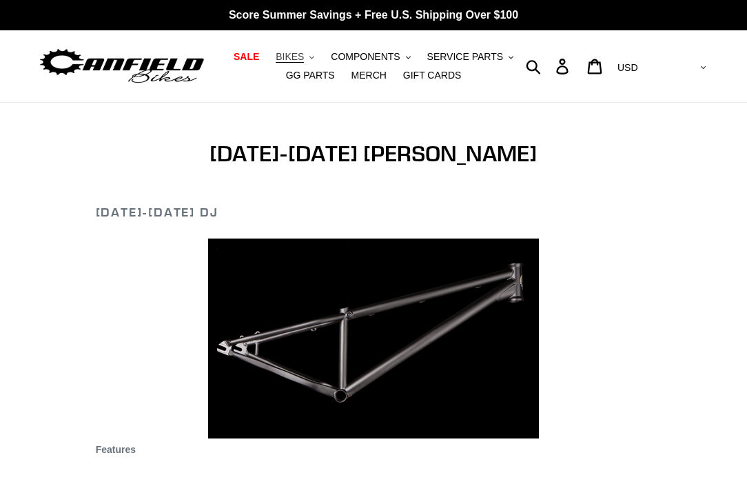
click at [294, 57] on span "BIKES" at bounding box center [290, 57] width 28 height 12
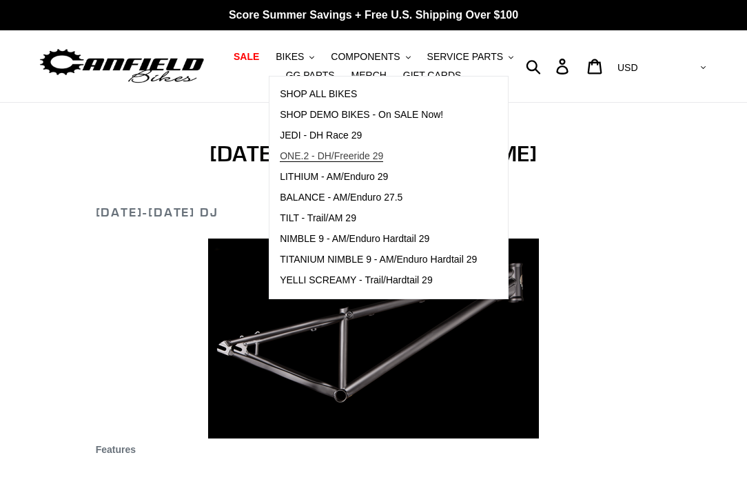
click at [309, 148] on link "ONE.2 - DH/Freeride 29" at bounding box center [379, 156] width 218 height 21
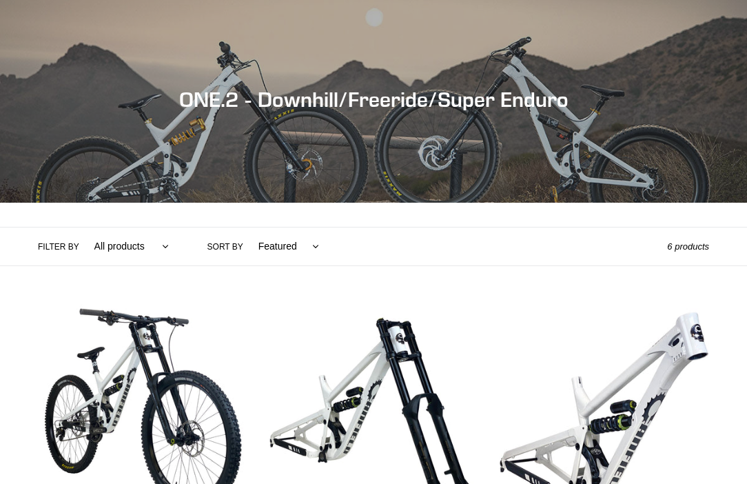
scroll to position [117, 0]
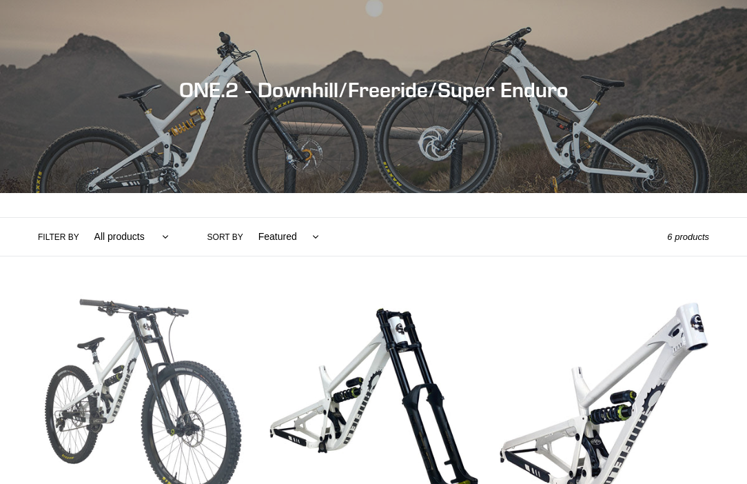
click at [212, 425] on link "ONE.2 DH - Complete Bike" at bounding box center [143, 442] width 210 height 296
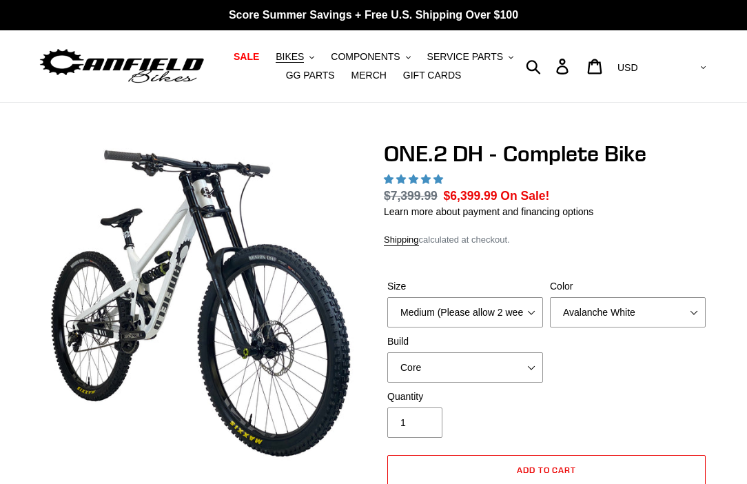
select select "highest-rating"
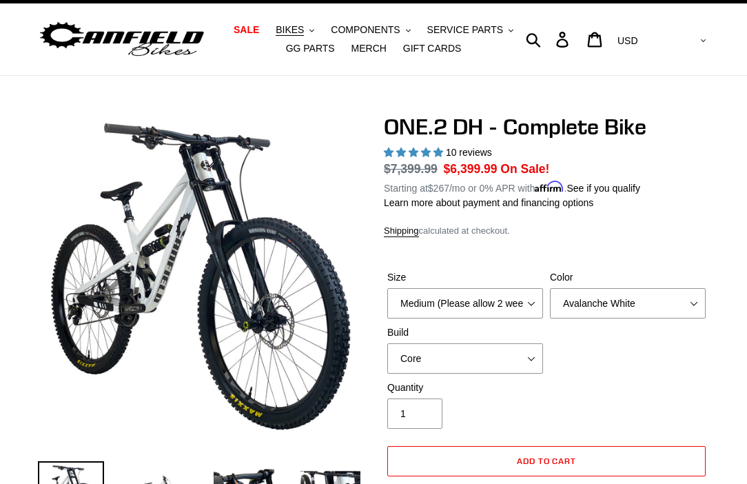
scroll to position [30, 0]
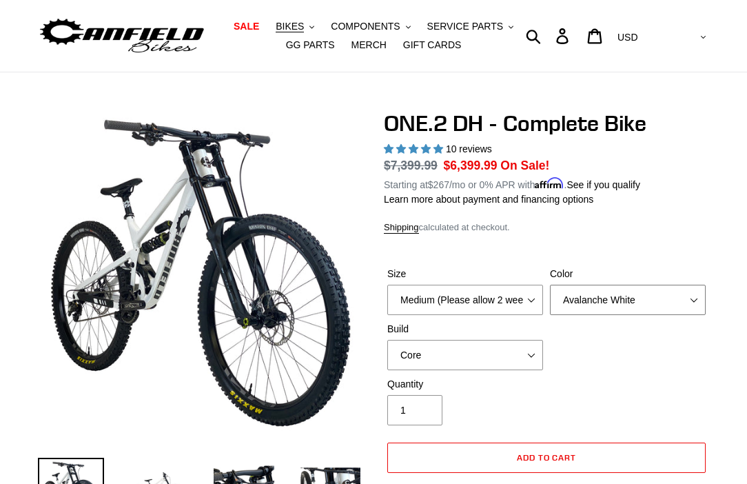
click at [613, 295] on select "Avalanche White Bentonite Grey" at bounding box center [628, 300] width 156 height 30
click at [550, 285] on select "Avalanche White Bentonite Grey" at bounding box center [628, 300] width 156 height 30
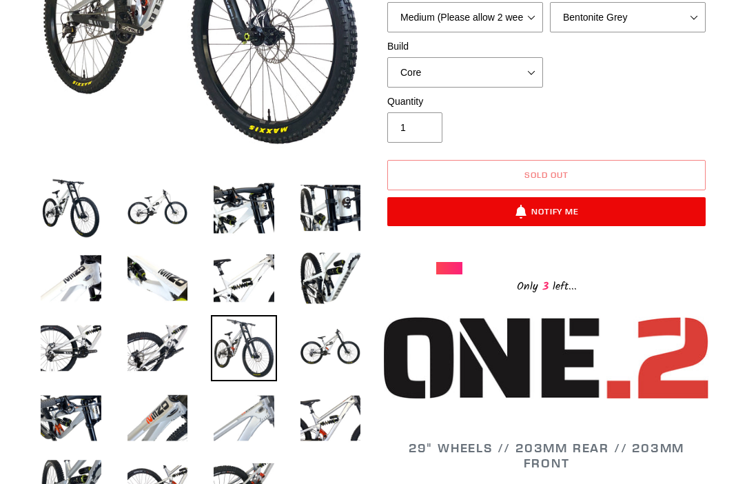
click at [257, 432] on img at bounding box center [244, 418] width 66 height 66
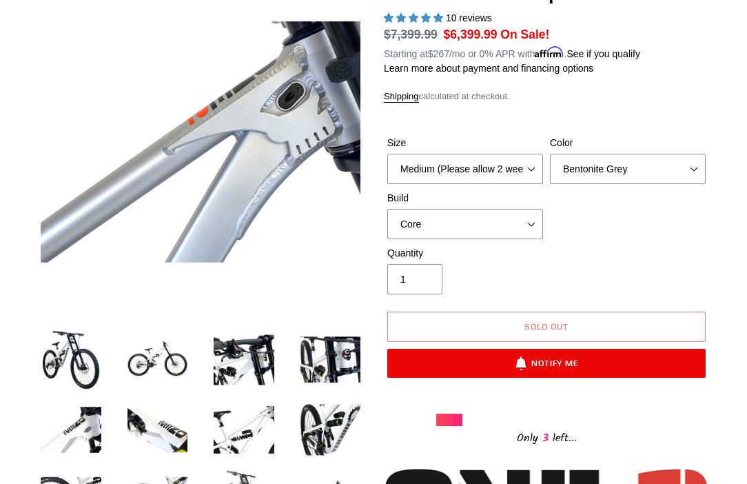
scroll to position [141, 0]
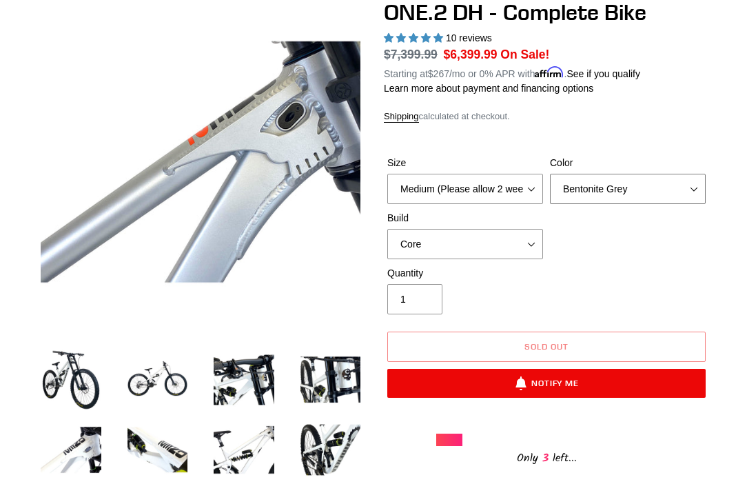
click at [616, 187] on select "Avalanche White Bentonite Grey" at bounding box center [628, 189] width 156 height 30
select select "Avalanche White"
click at [550, 174] on select "Avalanche White Bentonite Grey" at bounding box center [628, 189] width 156 height 30
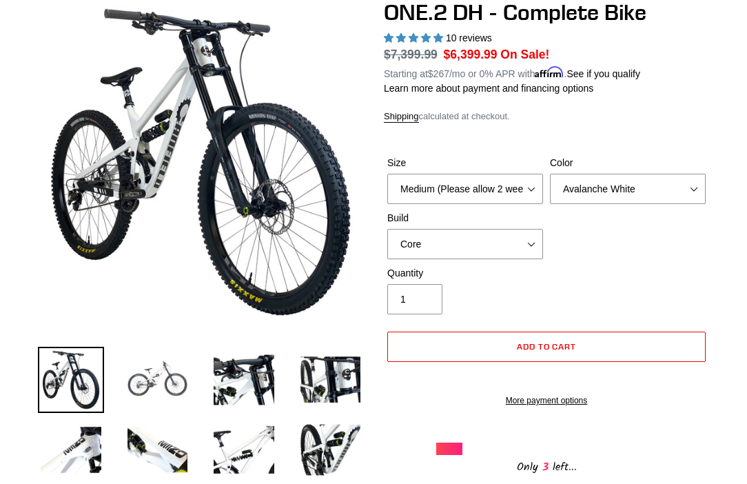
click at [163, 371] on img at bounding box center [158, 380] width 66 height 66
